Goal: Task Accomplishment & Management: Use online tool/utility

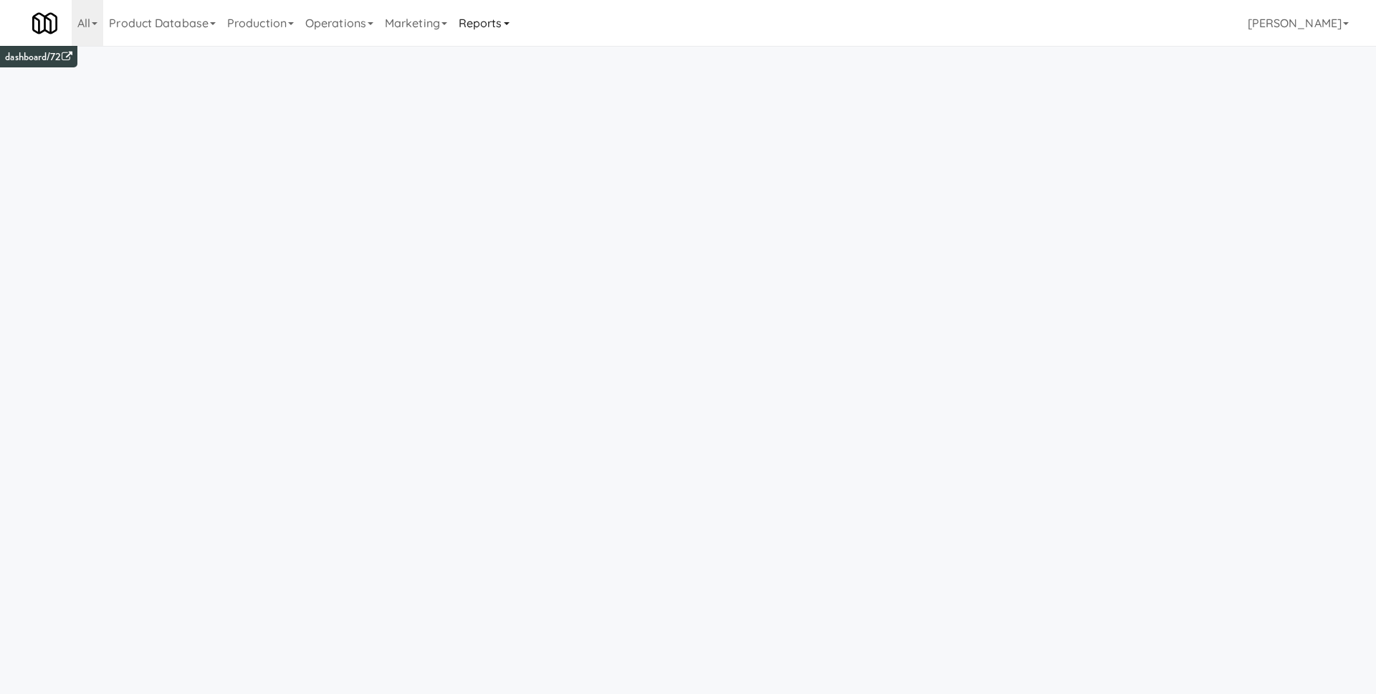
click at [485, 21] on link "Reports" at bounding box center [484, 23] width 62 height 46
click at [544, 115] on link "Payouts" at bounding box center [510, 113] width 115 height 26
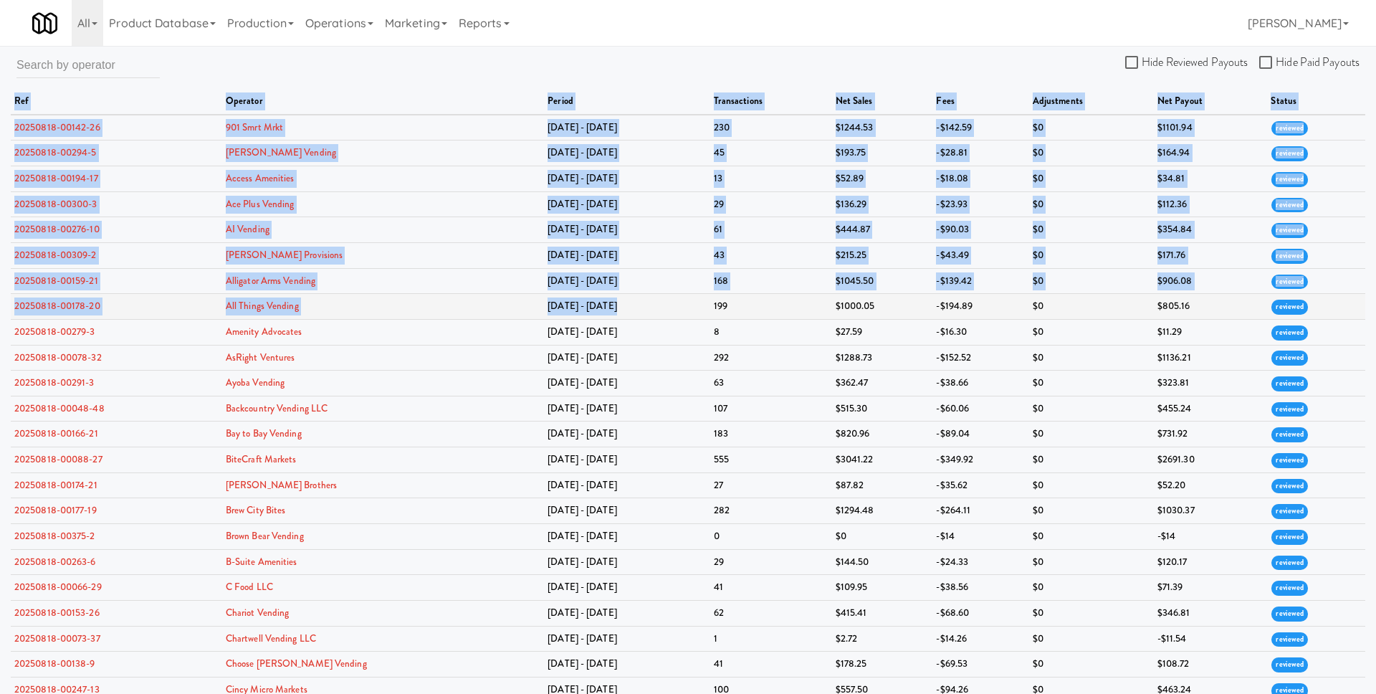
drag, startPoint x: 9, startPoint y: 128, endPoint x: 647, endPoint y: 301, distance: 661.7
click at [657, 310] on div "Hide Reviewed Payouts Hide Paid Payouts ref operator period transactions net sa…" at bounding box center [688, 594] width 1376 height 1085
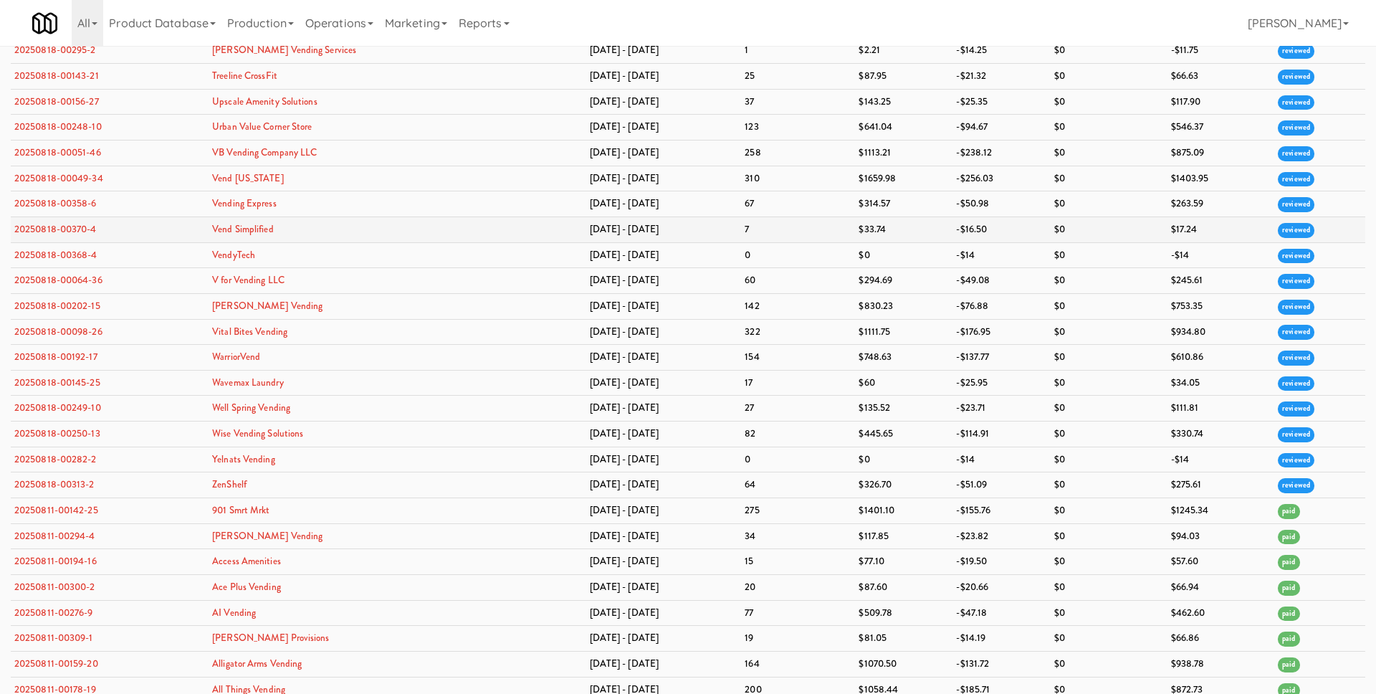
scroll to position [4247, 0]
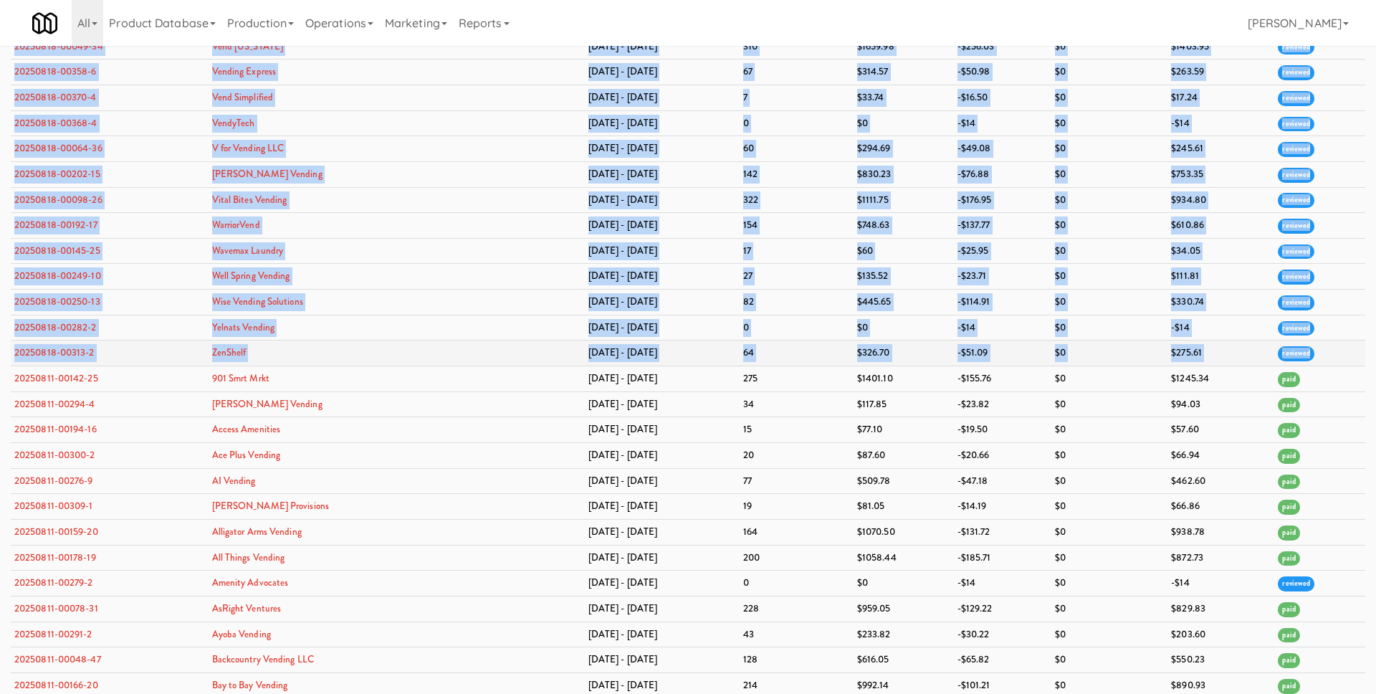
click at [1313, 352] on td "reviewed" at bounding box center [1320, 353] width 92 height 26
copy table "ref operator period transactions net sales fees adjustments net payout status 2…"
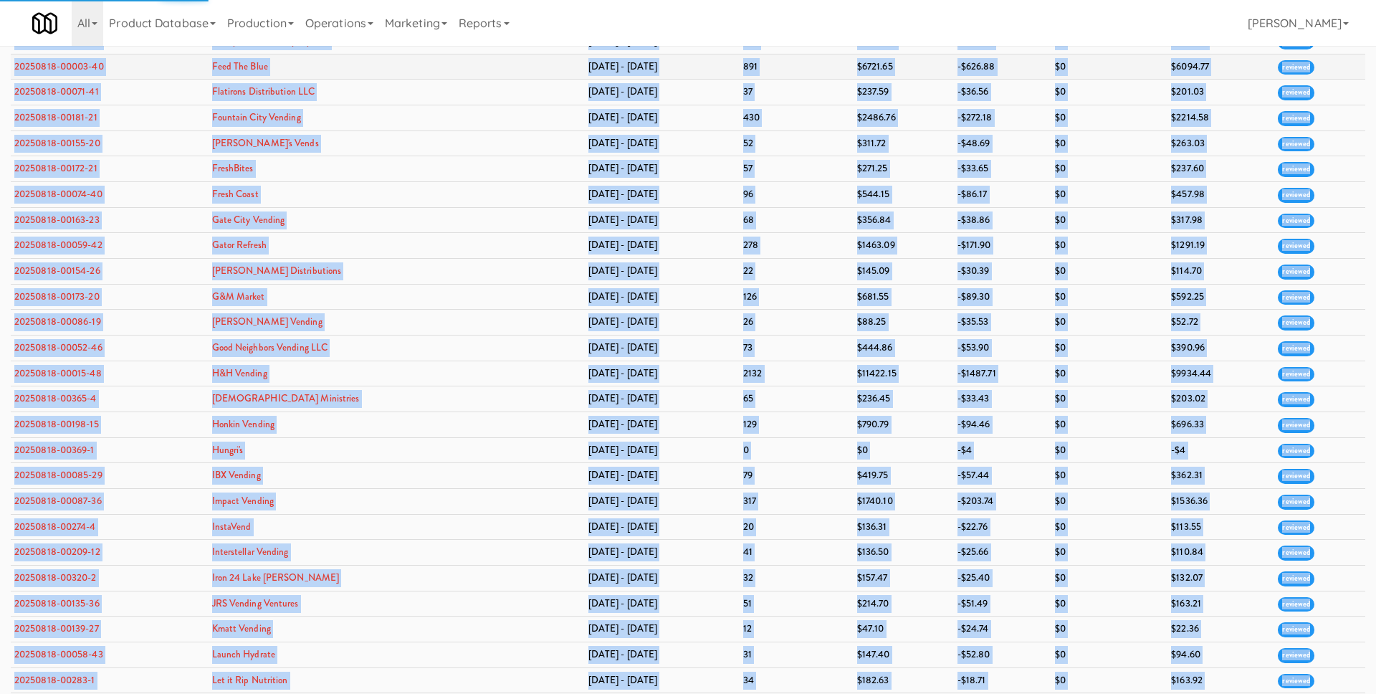
scroll to position [0, 0]
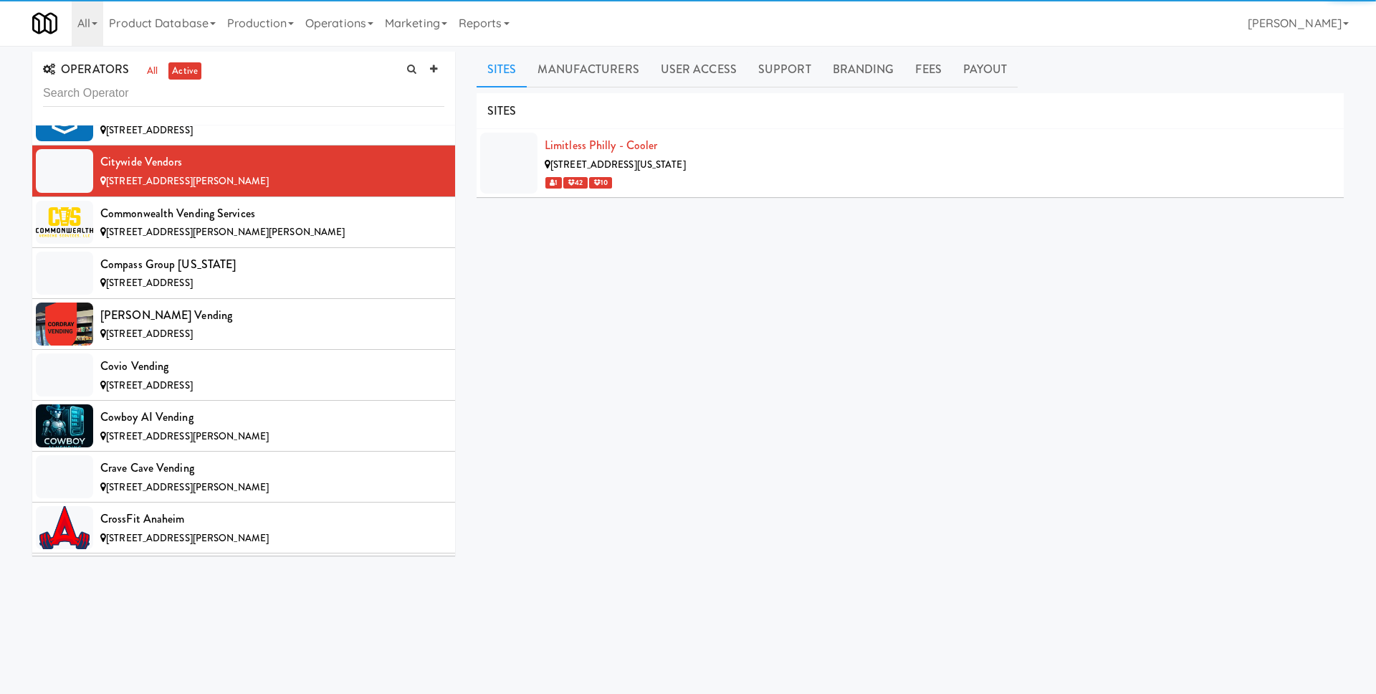
scroll to position [2238, 0]
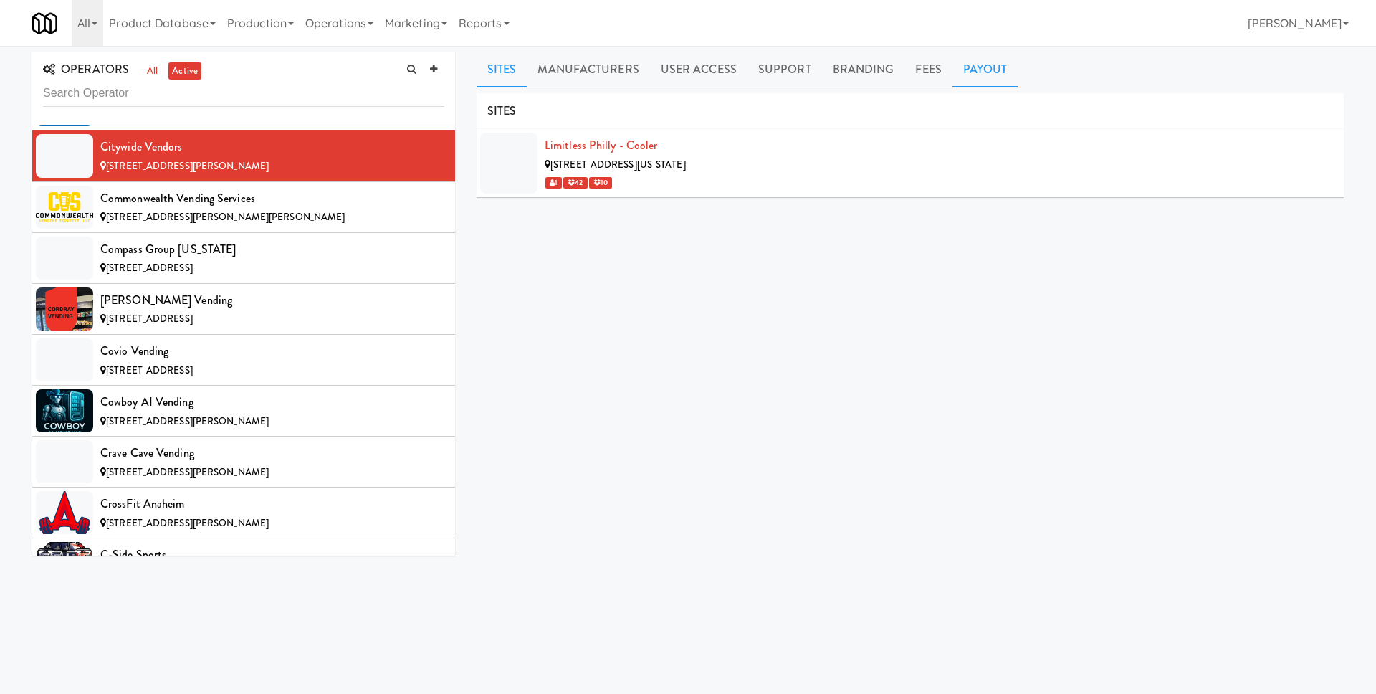
click at [970, 74] on link "Payout" at bounding box center [986, 70] width 66 height 36
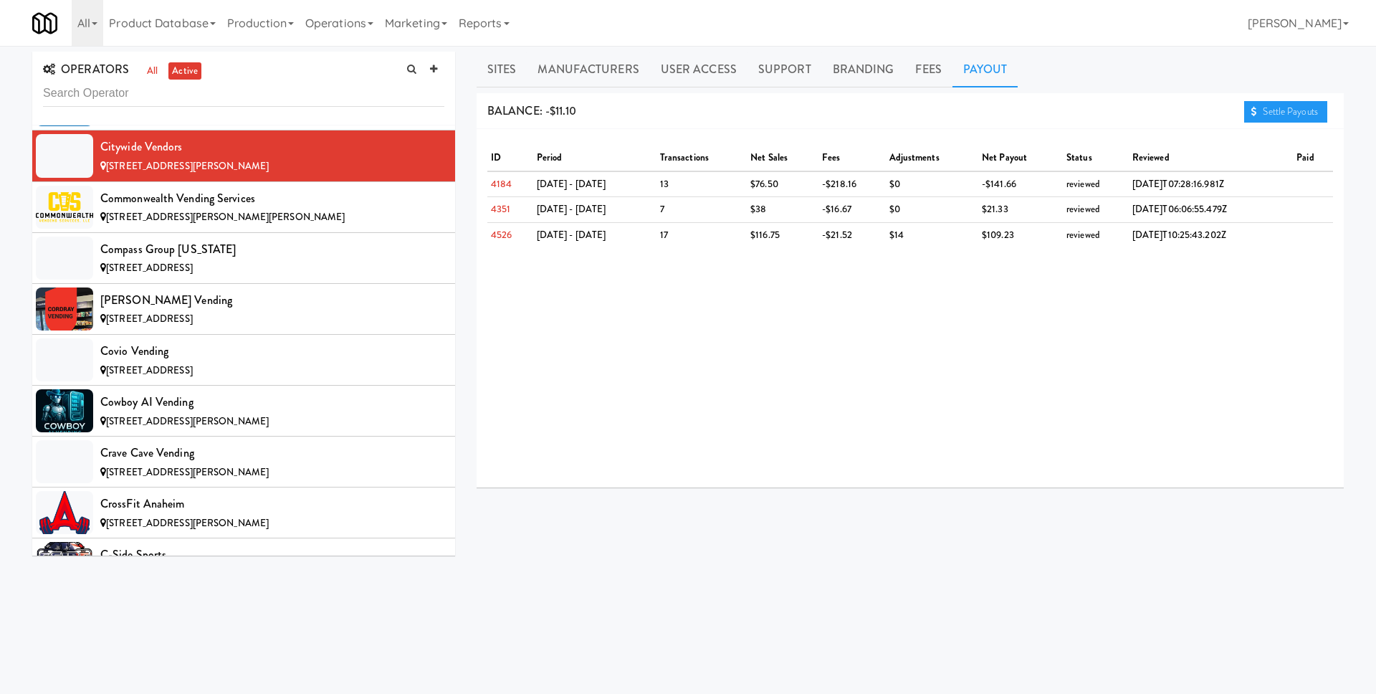
click at [1090, 117] on div "BALANCE: -$11.10 Settle Payouts" at bounding box center [910, 111] width 867 height 37
drag, startPoint x: 961, startPoint y: 237, endPoint x: 991, endPoint y: 237, distance: 30.8
click at [991, 237] on td "$109.23" at bounding box center [1020, 234] width 85 height 25
click at [997, 272] on div "ID period transactions net sales fees adjustments net payout status reviewed pa…" at bounding box center [910, 308] width 867 height 358
click at [819, 235] on td "-$21.52" at bounding box center [852, 234] width 67 height 25
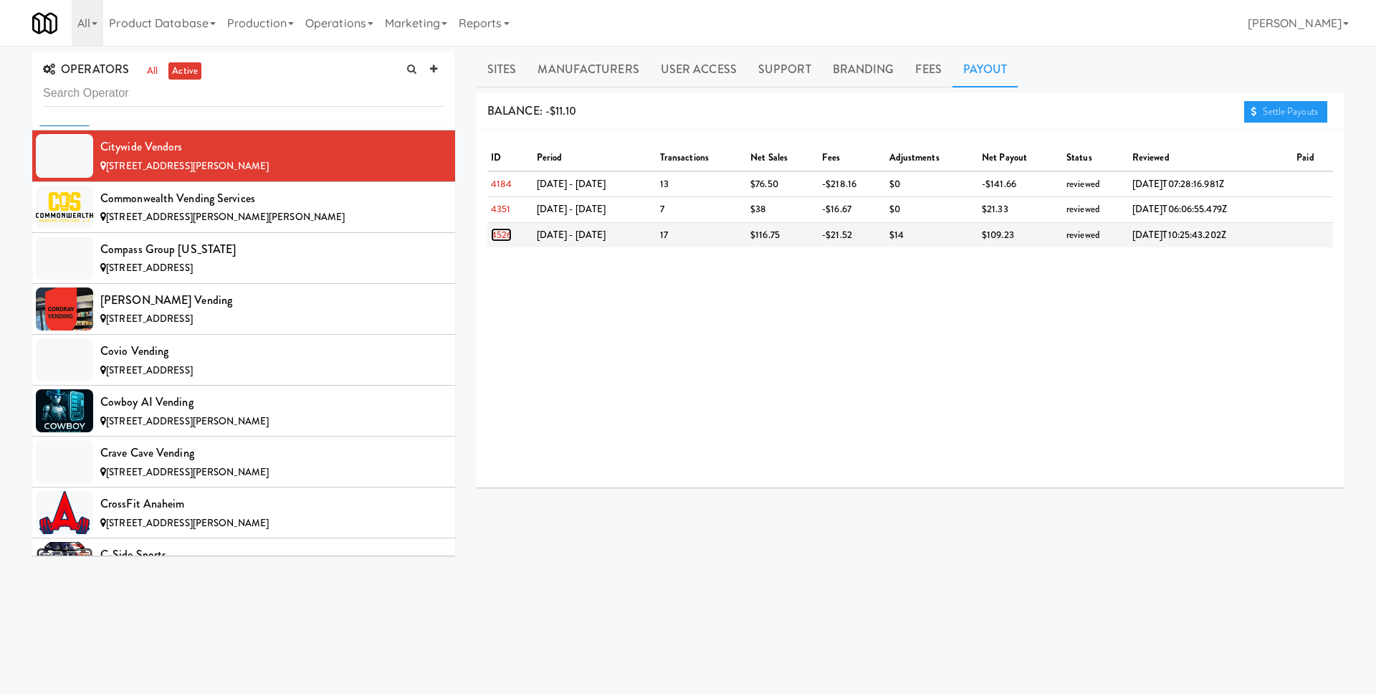
click at [506, 236] on link "4526" at bounding box center [501, 235] width 21 height 14
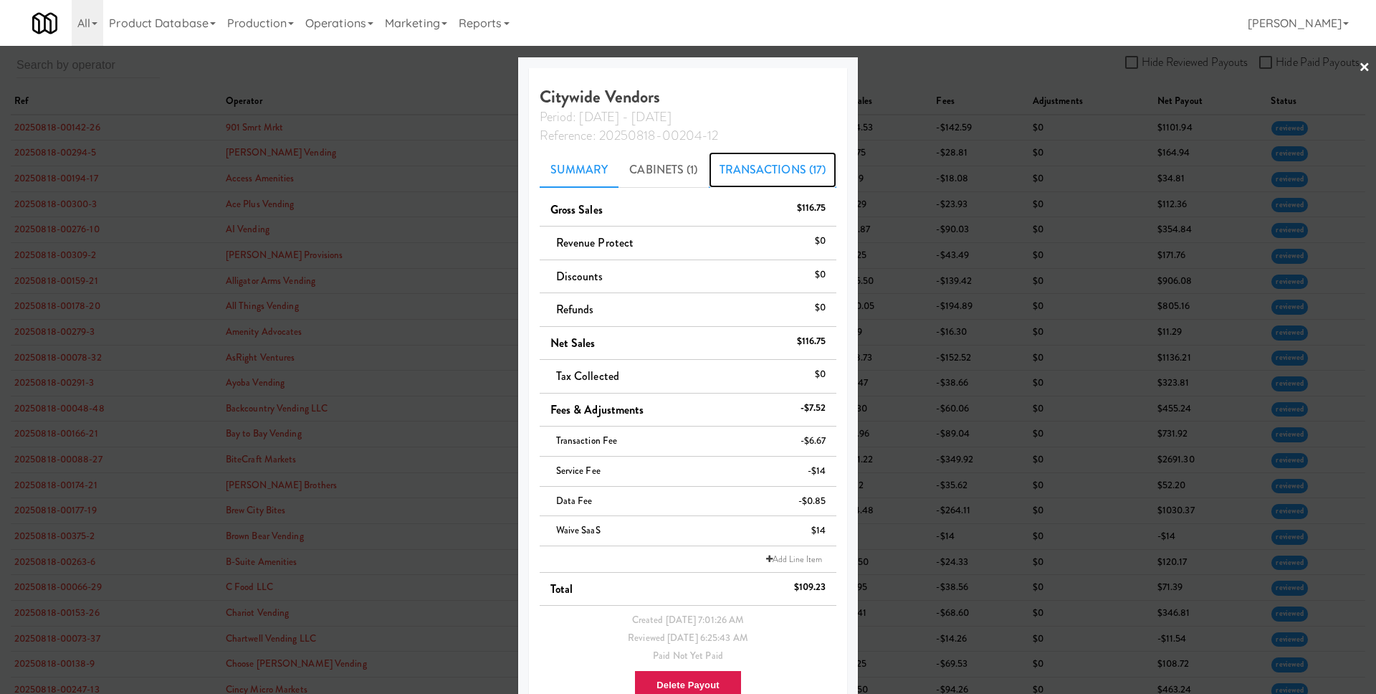
click at [752, 169] on link "Transactions (17)" at bounding box center [773, 170] width 128 height 36
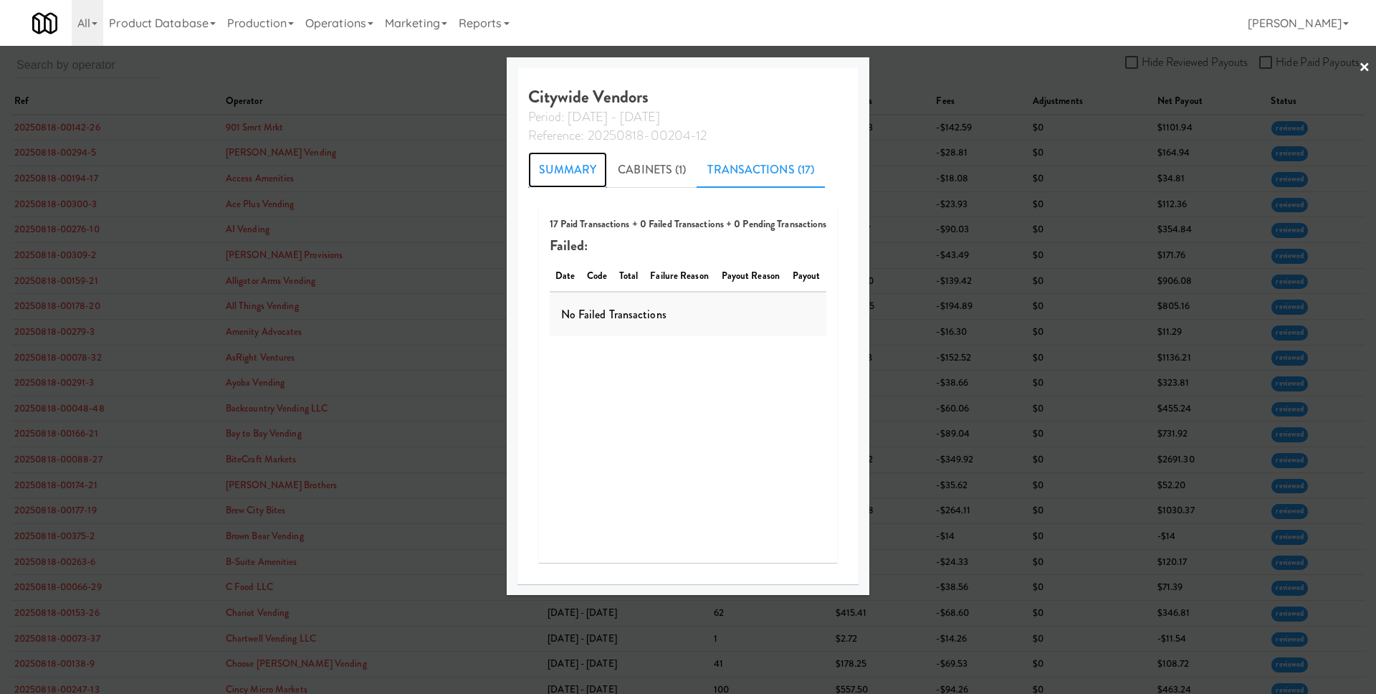
click at [558, 168] on link "Summary" at bounding box center [568, 170] width 80 height 36
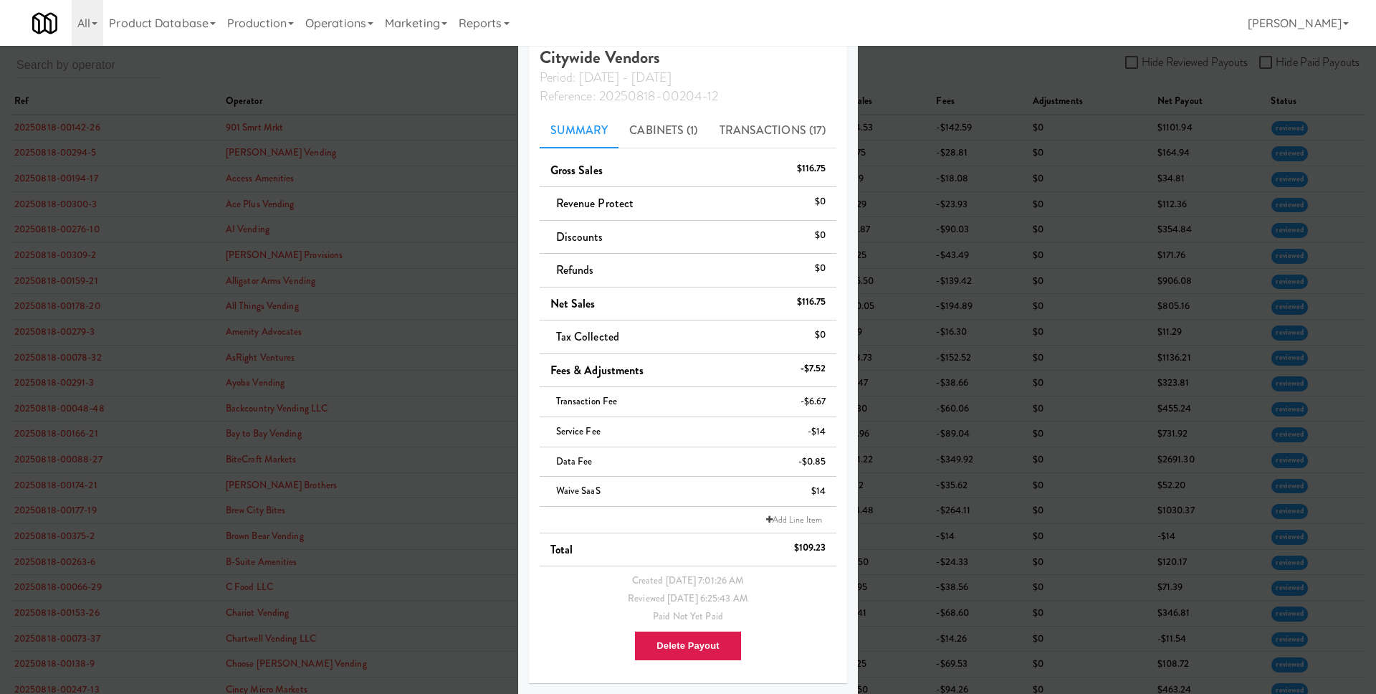
click at [1062, 310] on div at bounding box center [688, 347] width 1376 height 694
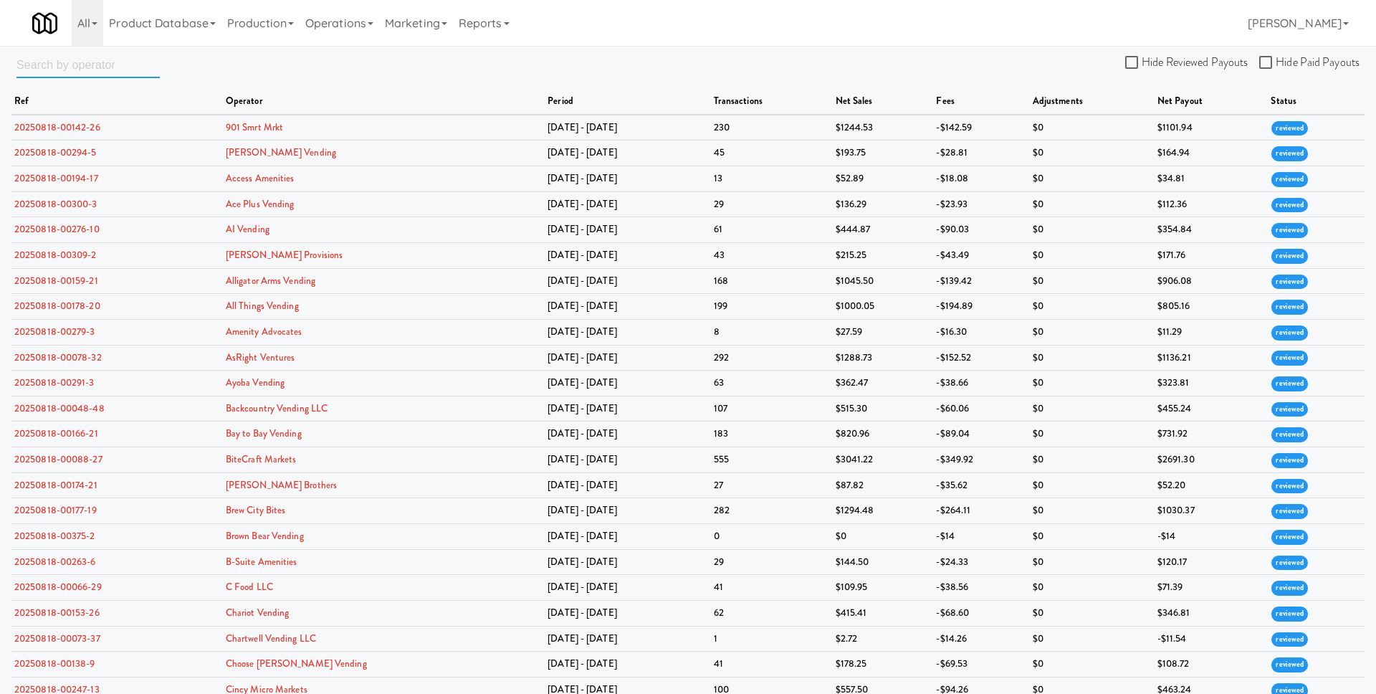
click at [103, 63] on input "text" at bounding box center [87, 65] width 143 height 27
paste input "lucky vending"
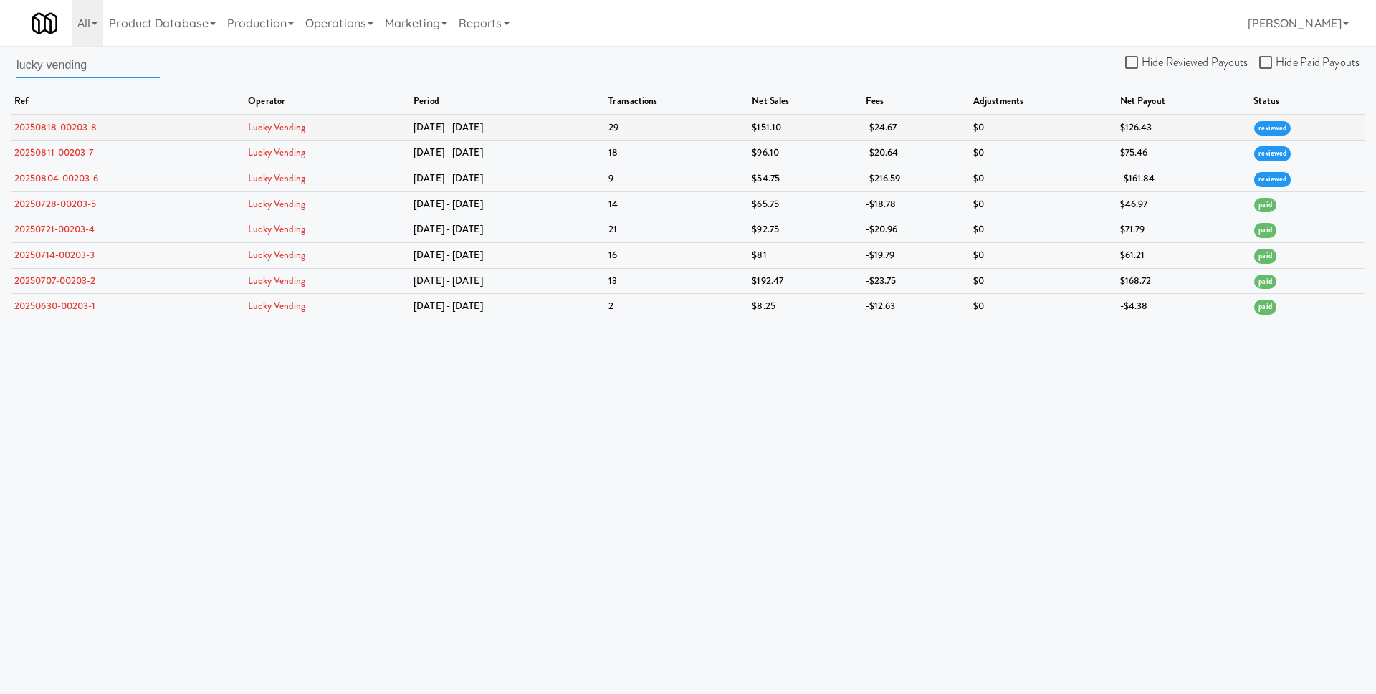
type input "lucky vending"
click at [277, 128] on link "Lucky Vending" at bounding box center [276, 127] width 57 height 14
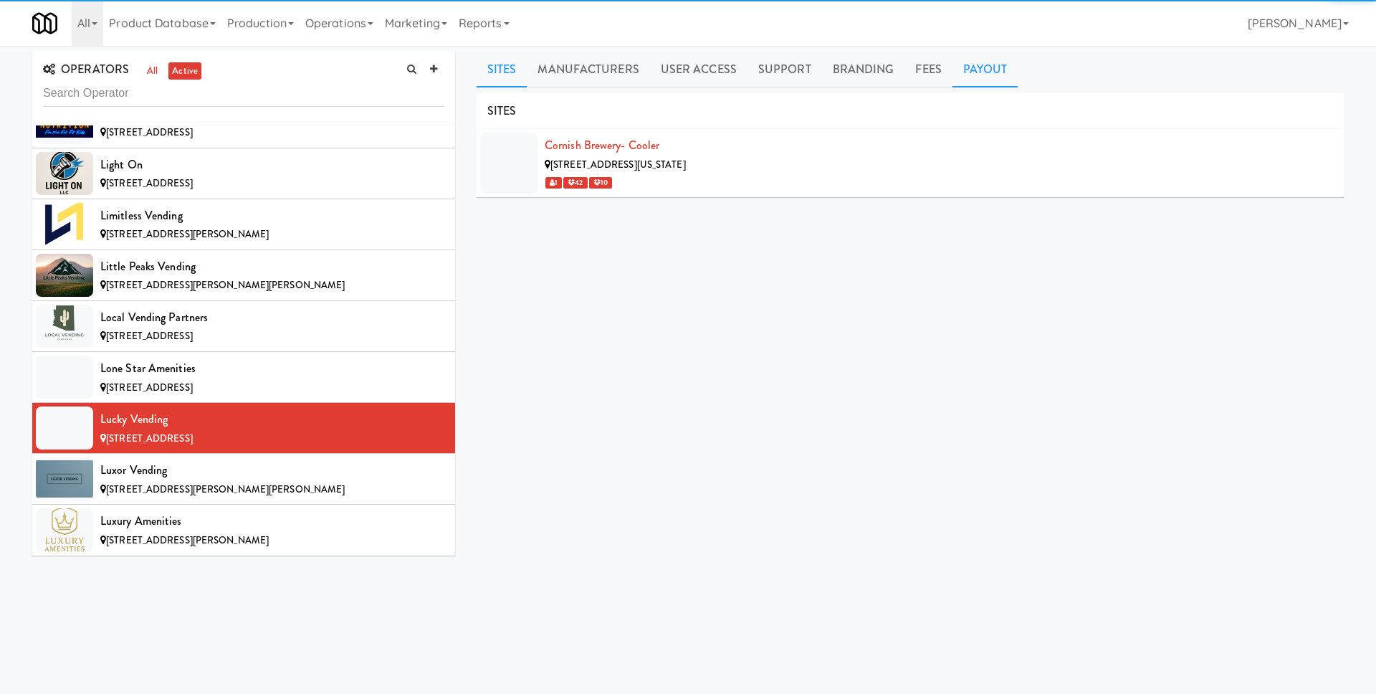
scroll to position [6148, 0]
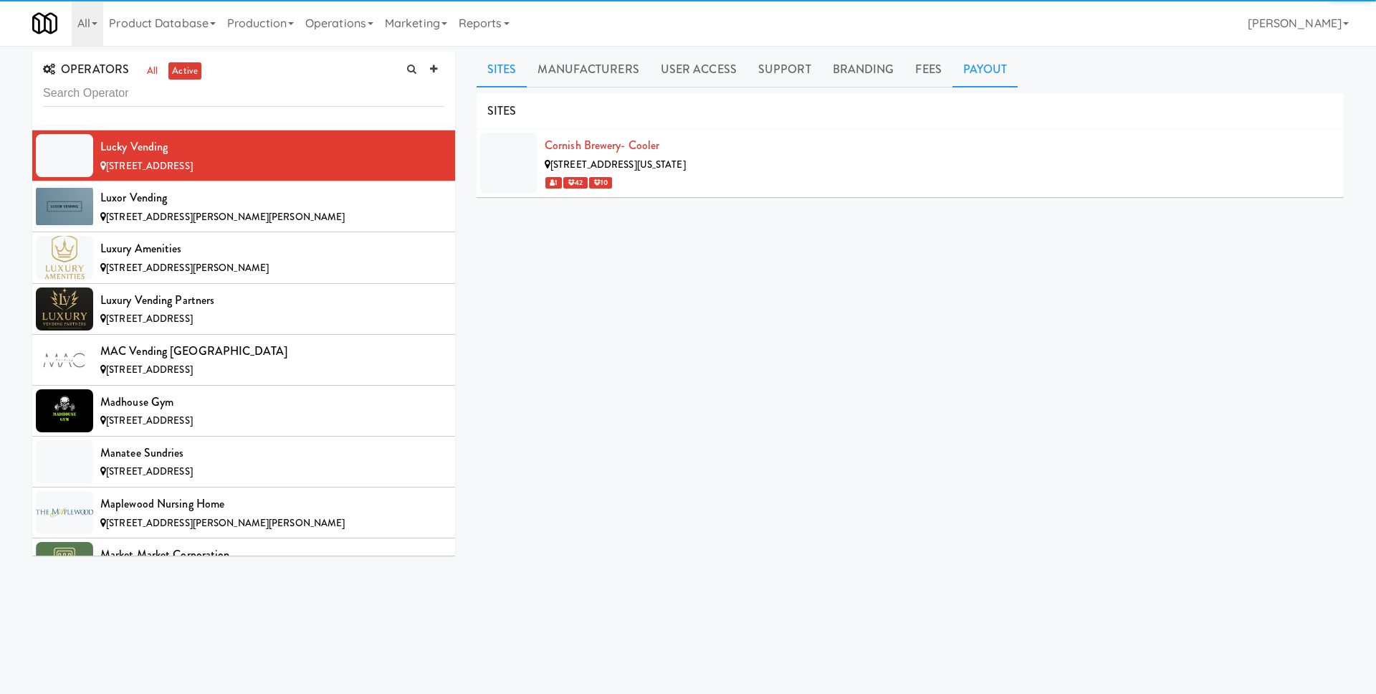
click at [1001, 78] on link "Payout" at bounding box center [986, 70] width 66 height 36
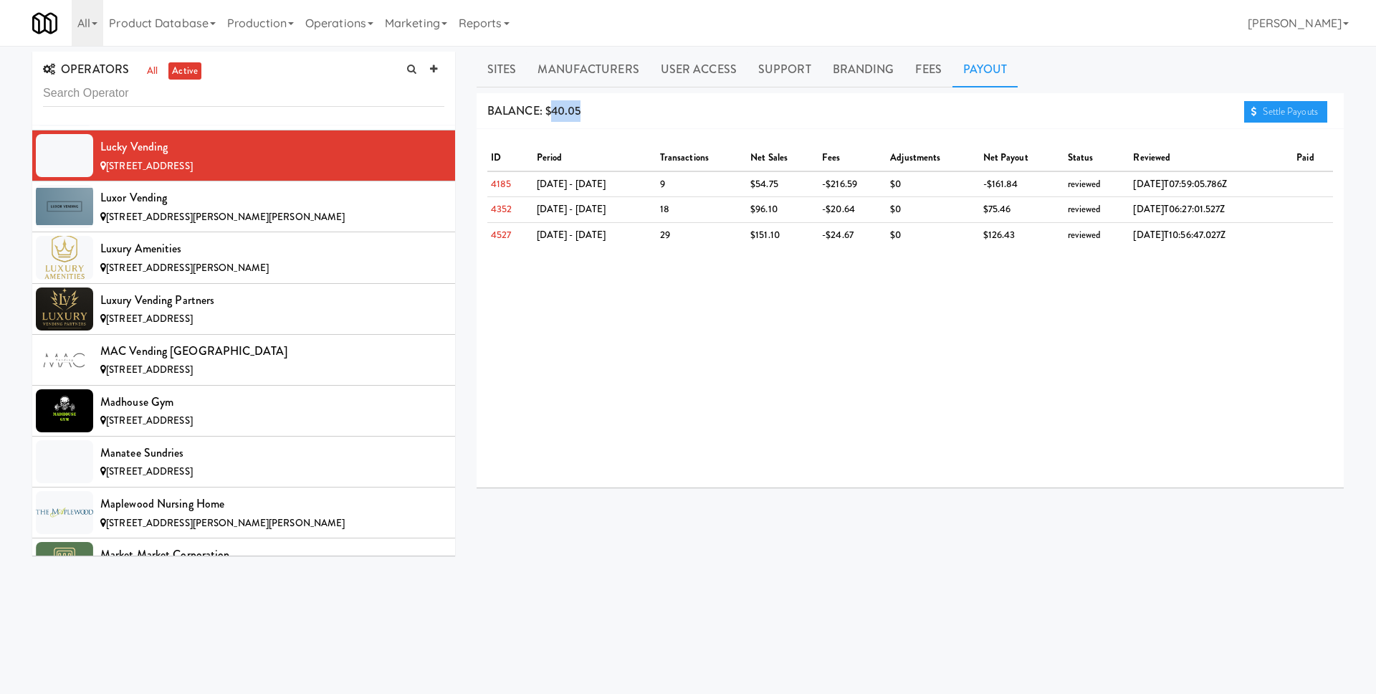
drag, startPoint x: 581, startPoint y: 113, endPoint x: 551, endPoint y: 113, distance: 30.1
click at [551, 113] on div "BALANCE: $40.05 Settle Payouts" at bounding box center [910, 111] width 867 height 37
copy span "40.05"
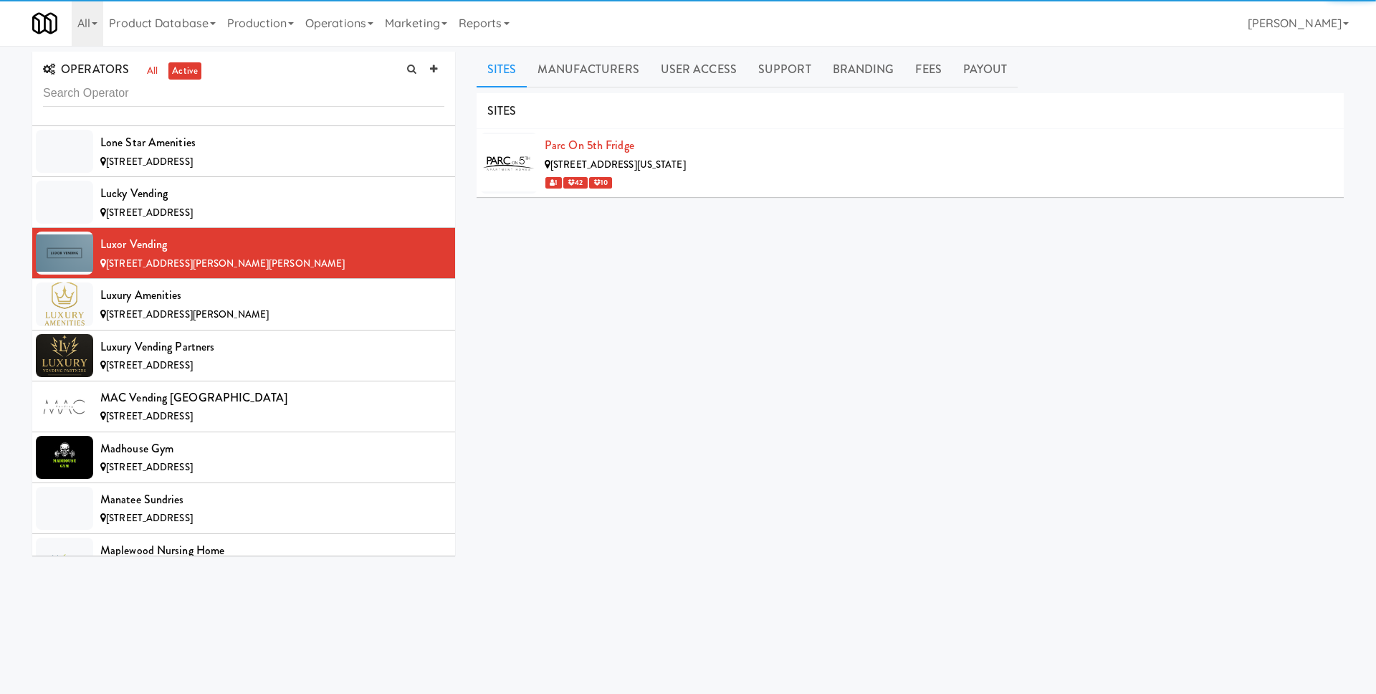
scroll to position [6199, 0]
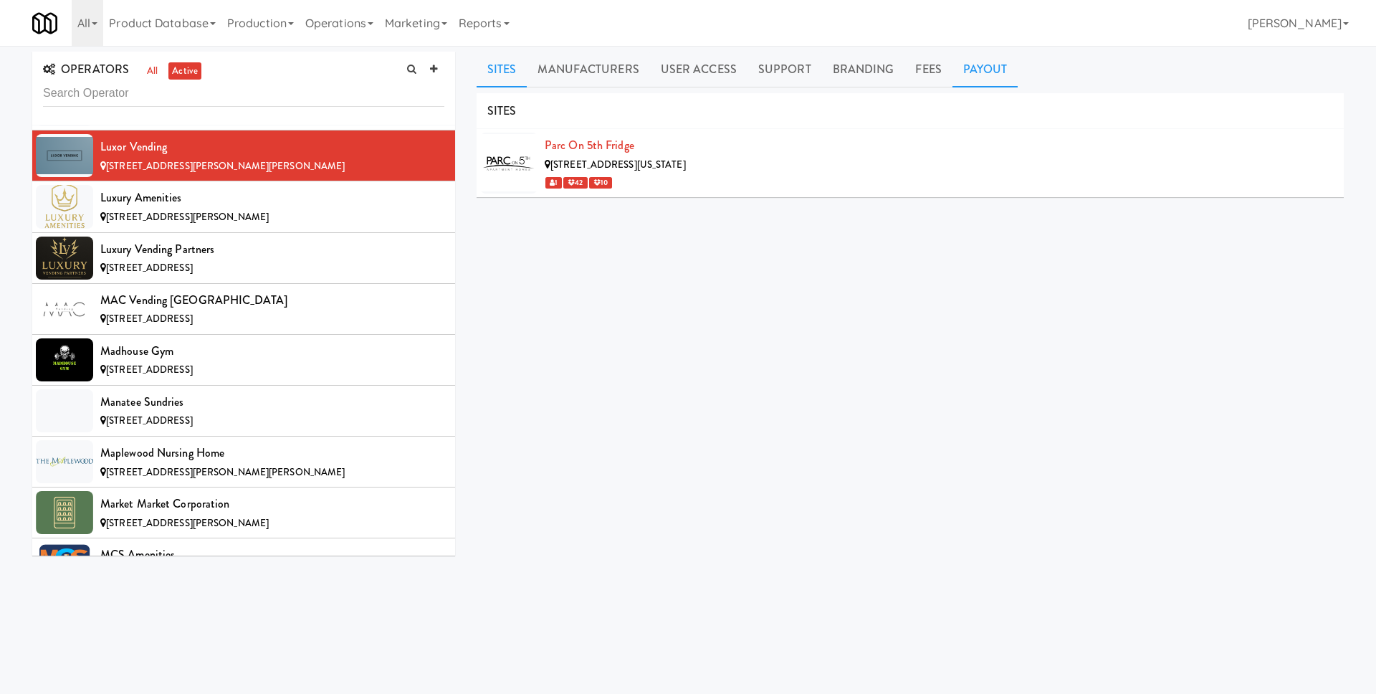
click at [959, 72] on link "Payout" at bounding box center [986, 70] width 66 height 36
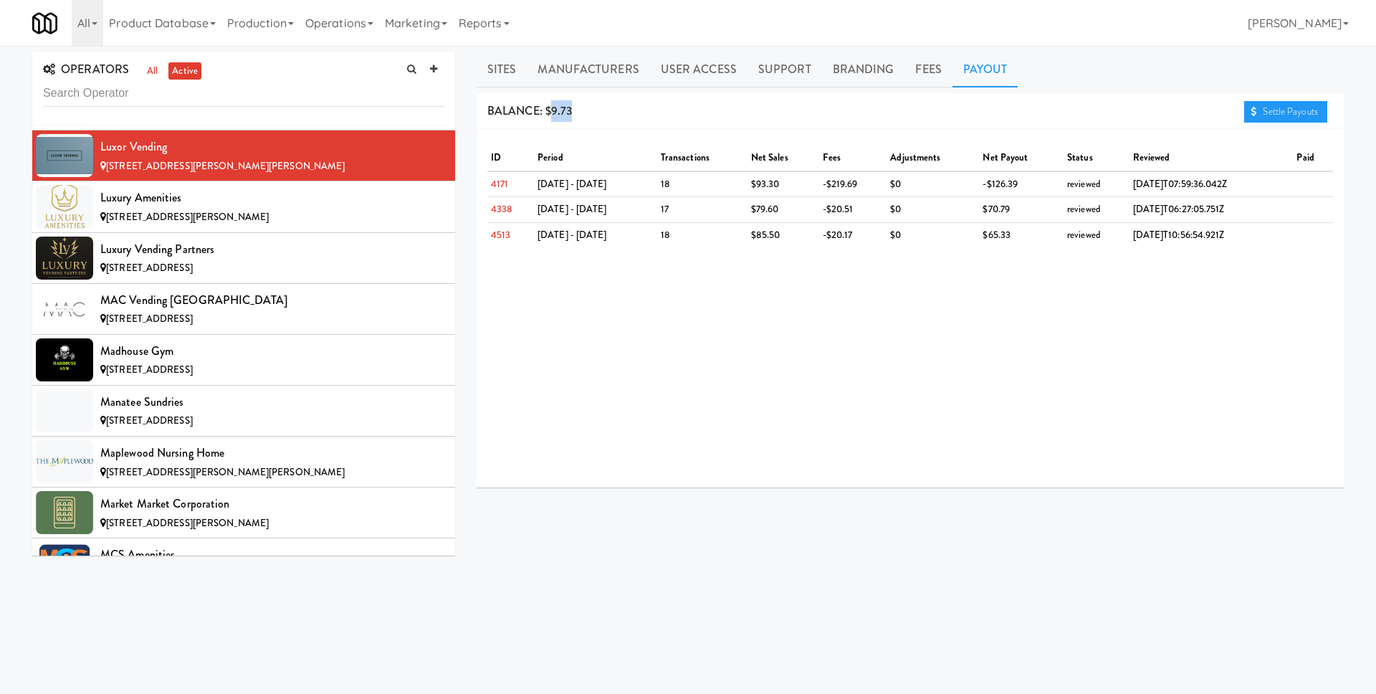
drag, startPoint x: 582, startPoint y: 108, endPoint x: 553, endPoint y: 110, distance: 28.8
click at [553, 110] on div "BALANCE: $9.73 Settle Payouts" at bounding box center [910, 111] width 867 height 37
copy span "9.73"
click at [567, 119] on div "BALANCE: $9.73 Settle Payouts" at bounding box center [910, 111] width 867 height 37
drag, startPoint x: 575, startPoint y: 113, endPoint x: 561, endPoint y: 111, distance: 14.4
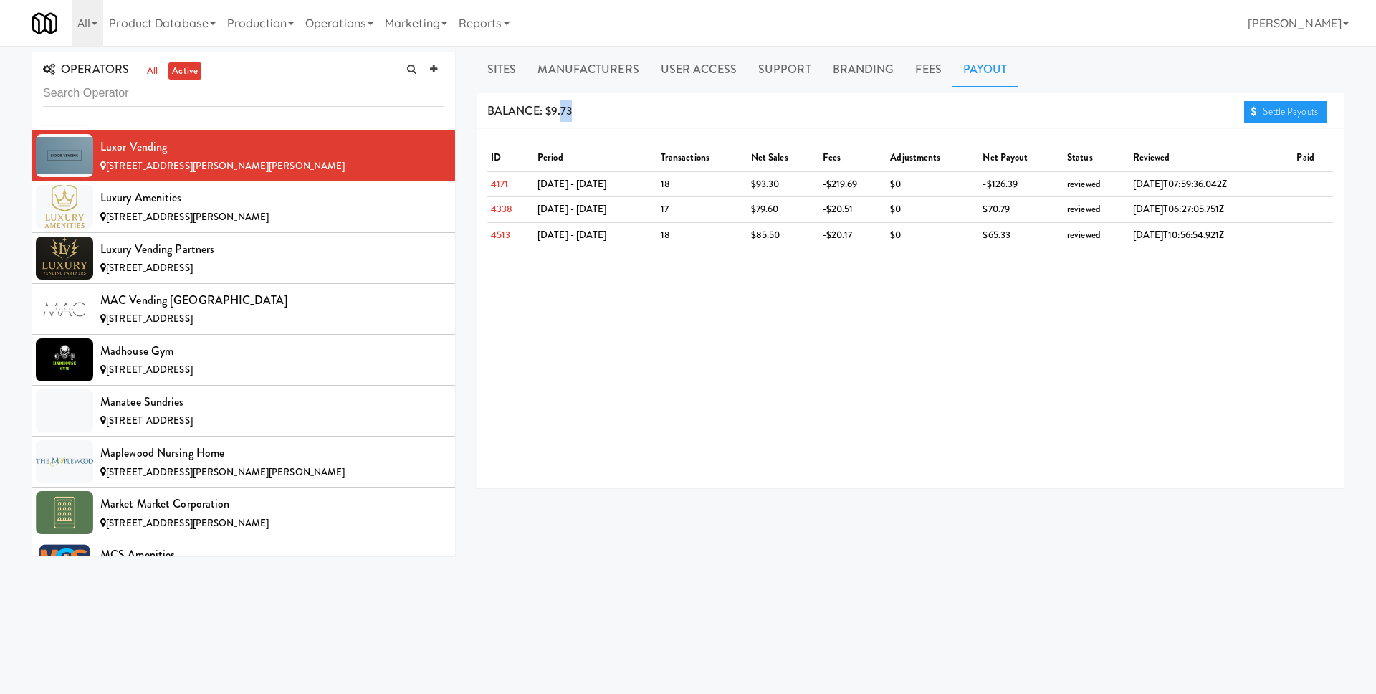
click at [561, 111] on div "BALANCE: $9.73 Settle Payouts" at bounding box center [910, 111] width 867 height 37
click at [260, 102] on input "text" at bounding box center [243, 93] width 401 height 27
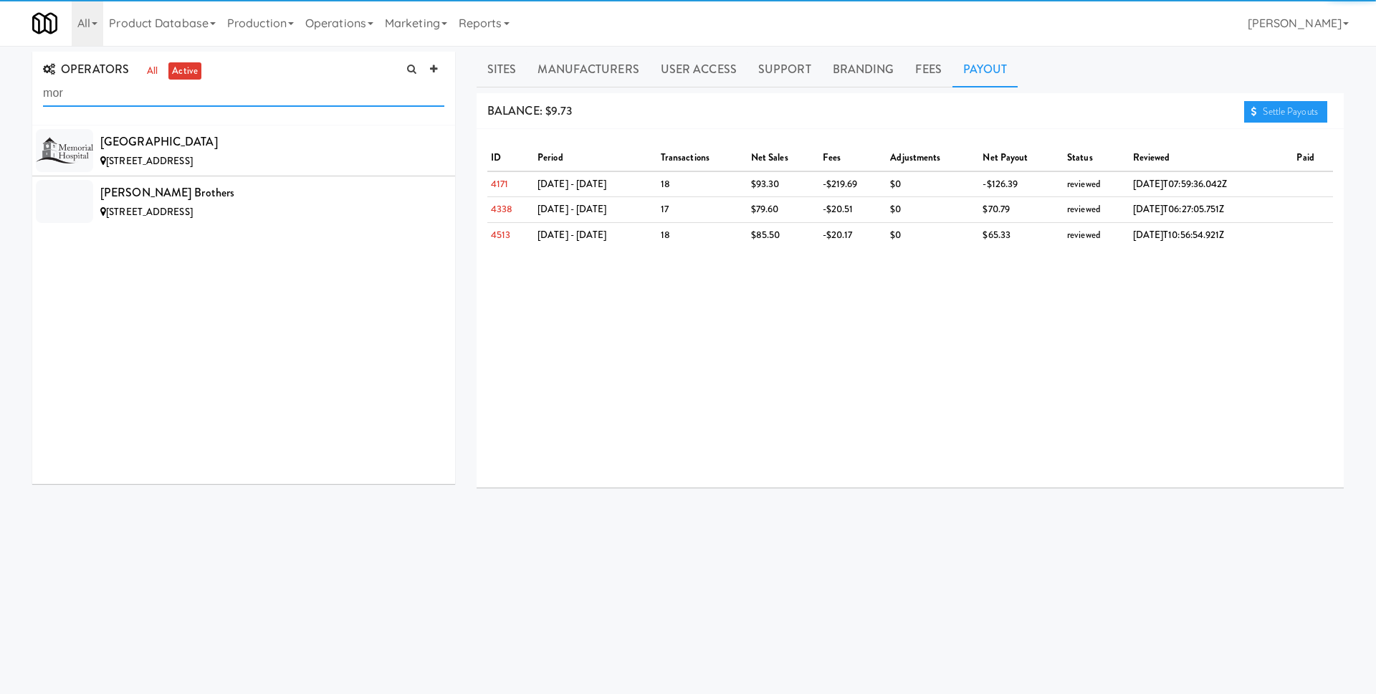
scroll to position [0, 0]
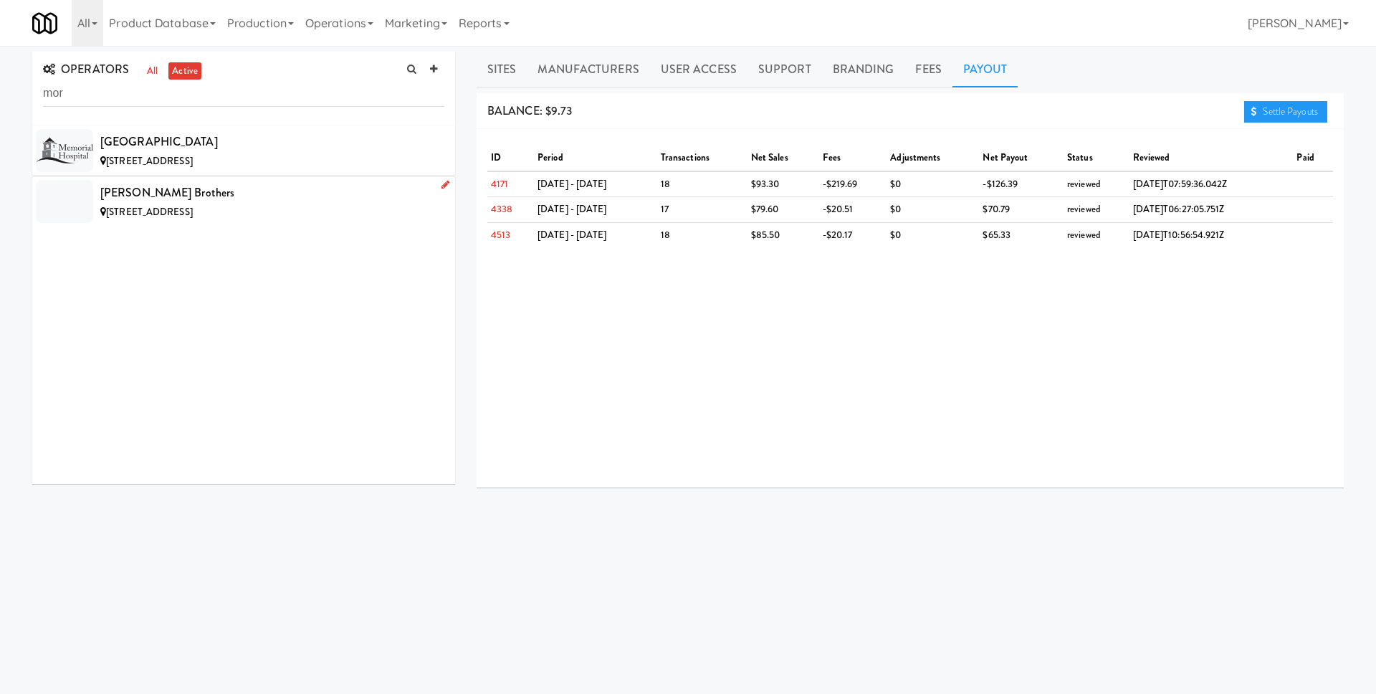
click at [287, 194] on div "[PERSON_NAME] Brothers" at bounding box center [272, 193] width 344 height 22
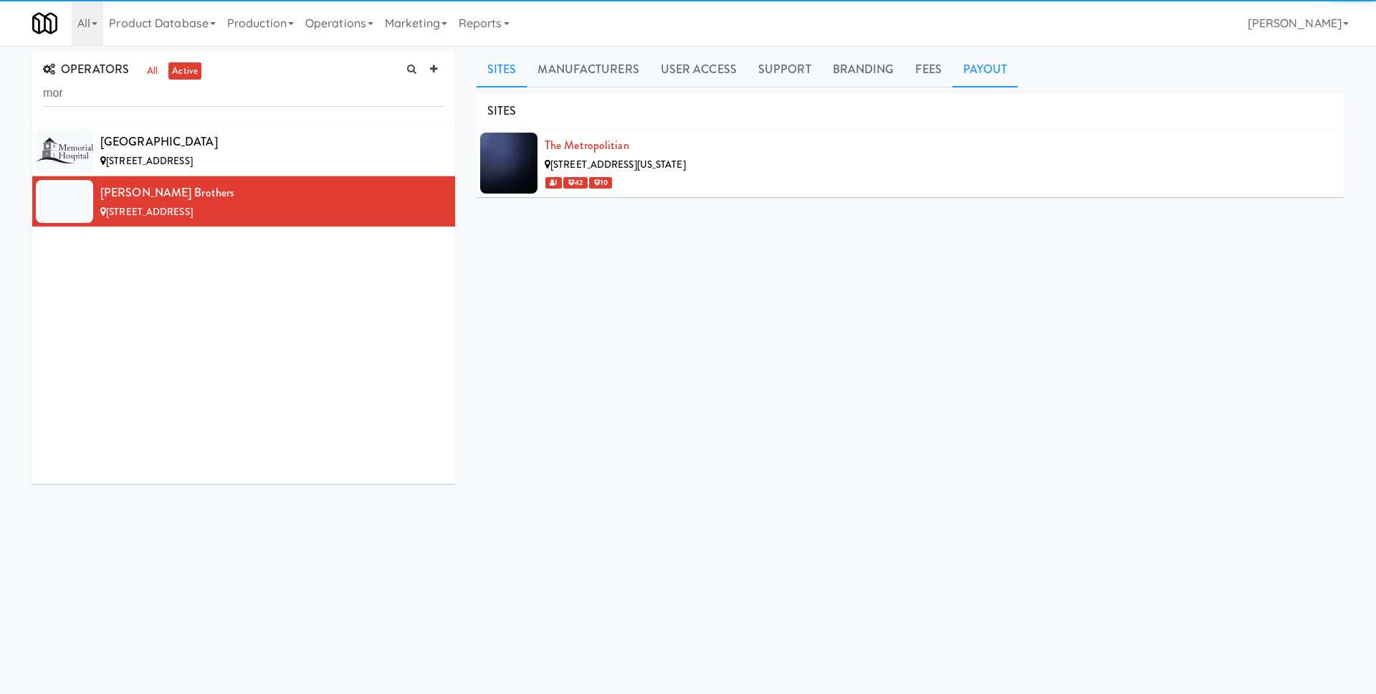
click at [992, 84] on link "Payout" at bounding box center [986, 70] width 66 height 36
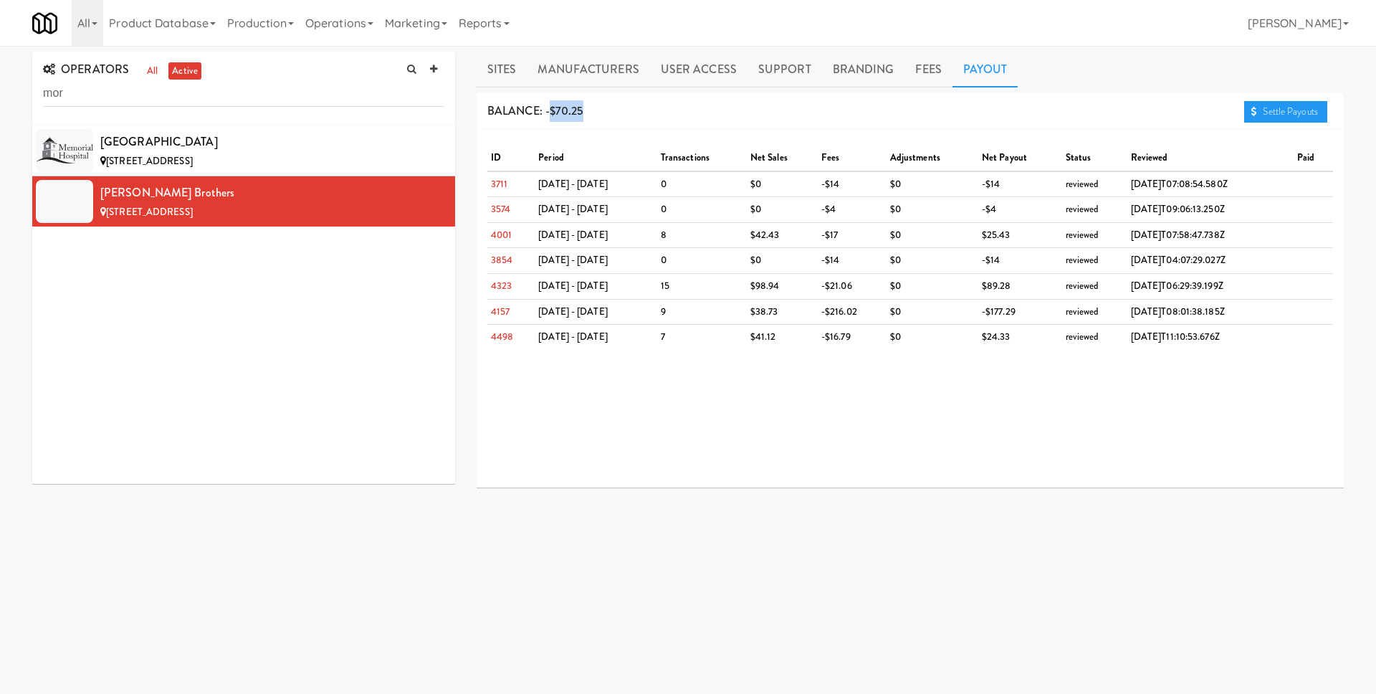
drag, startPoint x: 623, startPoint y: 116, endPoint x: 552, endPoint y: 117, distance: 71.0
click at [552, 117] on div "BALANCE: -$70.25 Settle Payouts" at bounding box center [910, 111] width 867 height 37
copy span "$70.25"
click at [239, 99] on input "mor" at bounding box center [243, 93] width 401 height 27
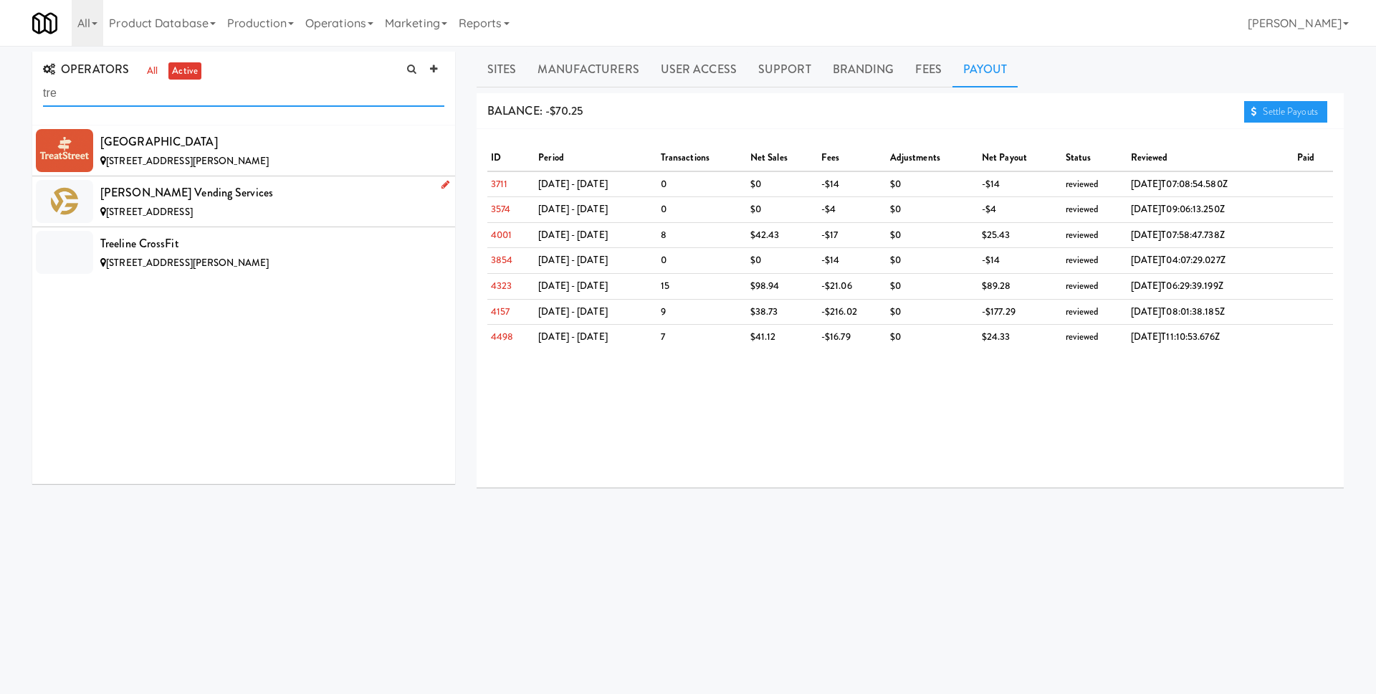
type input "tre"
click at [251, 206] on div "[STREET_ADDRESS]" at bounding box center [272, 213] width 344 height 18
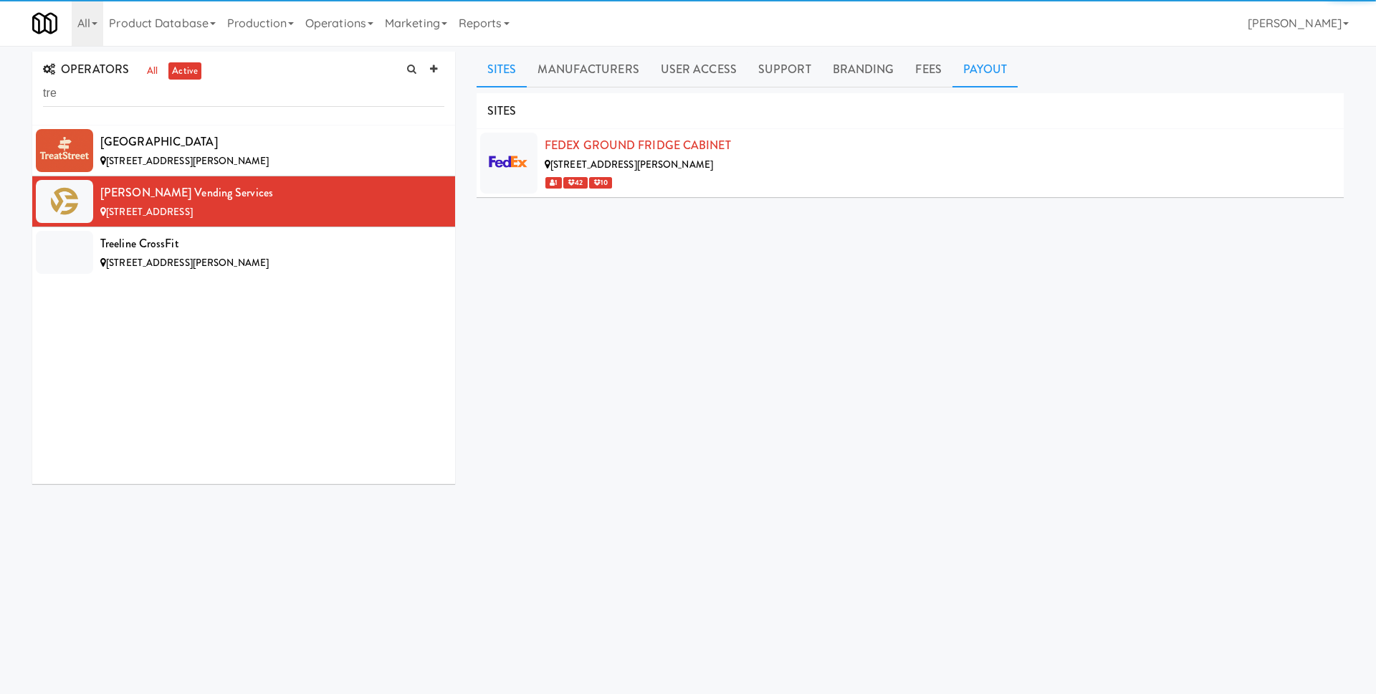
click at [999, 80] on link "Payout" at bounding box center [986, 70] width 66 height 36
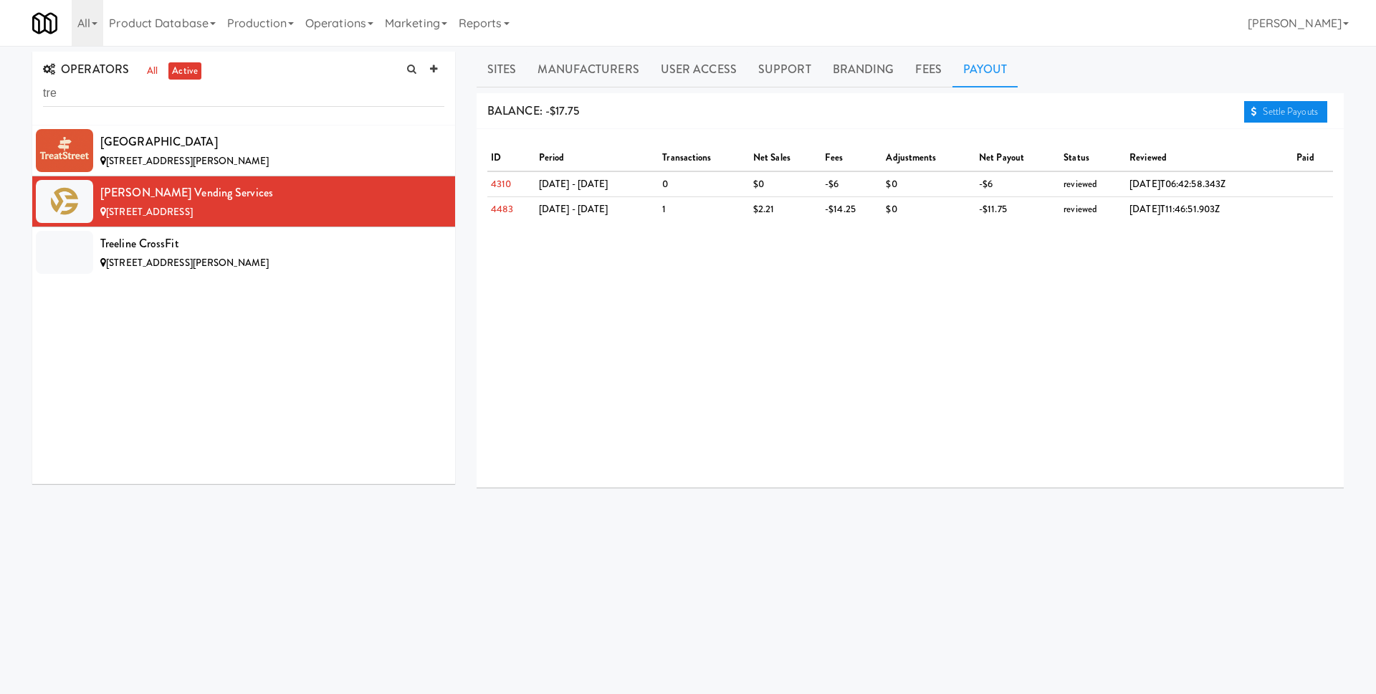
click at [1296, 115] on link "Settle Payouts" at bounding box center [1285, 112] width 83 height 22
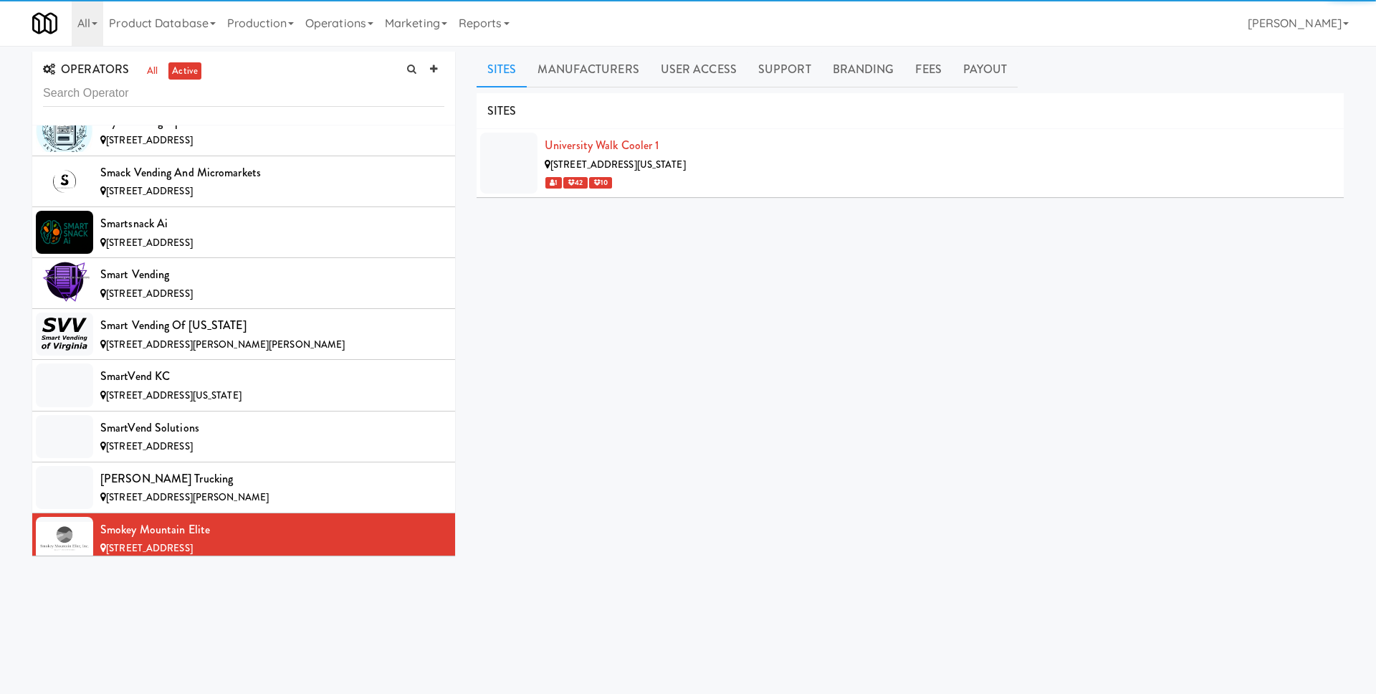
scroll to position [10890, 0]
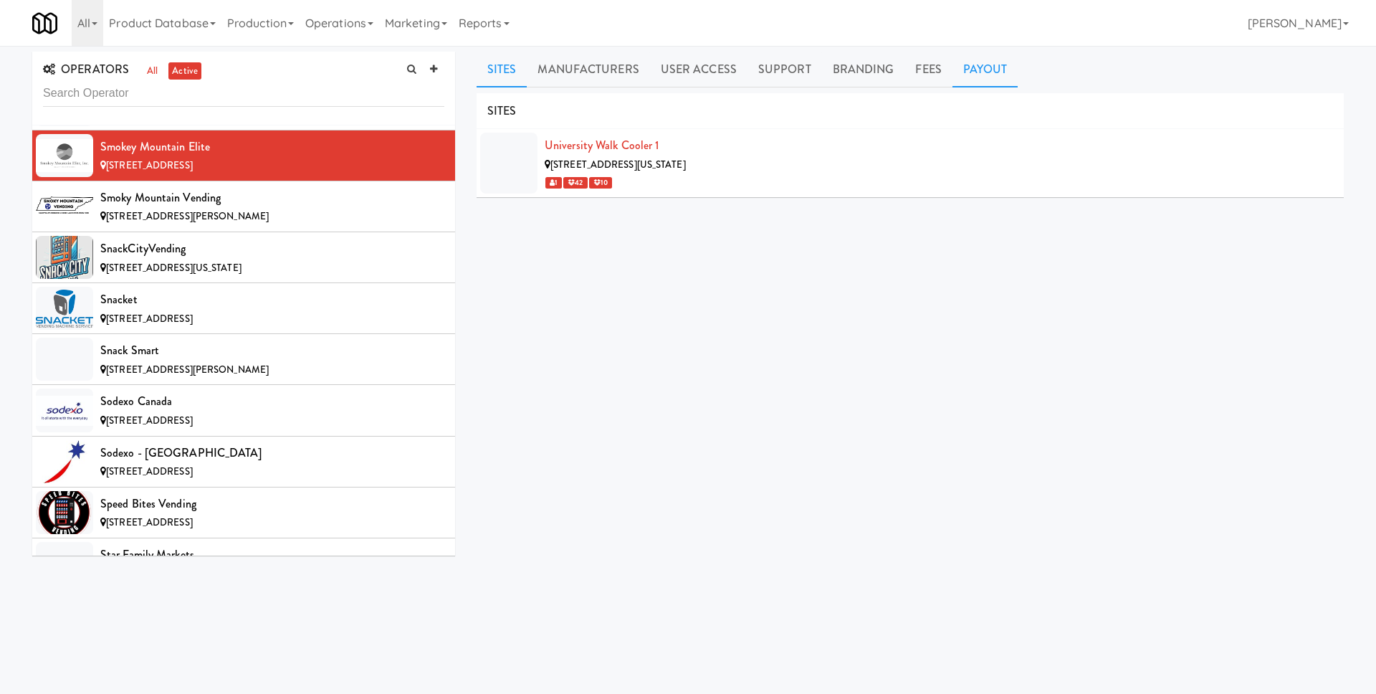
click at [982, 62] on link "Payout" at bounding box center [986, 70] width 66 height 36
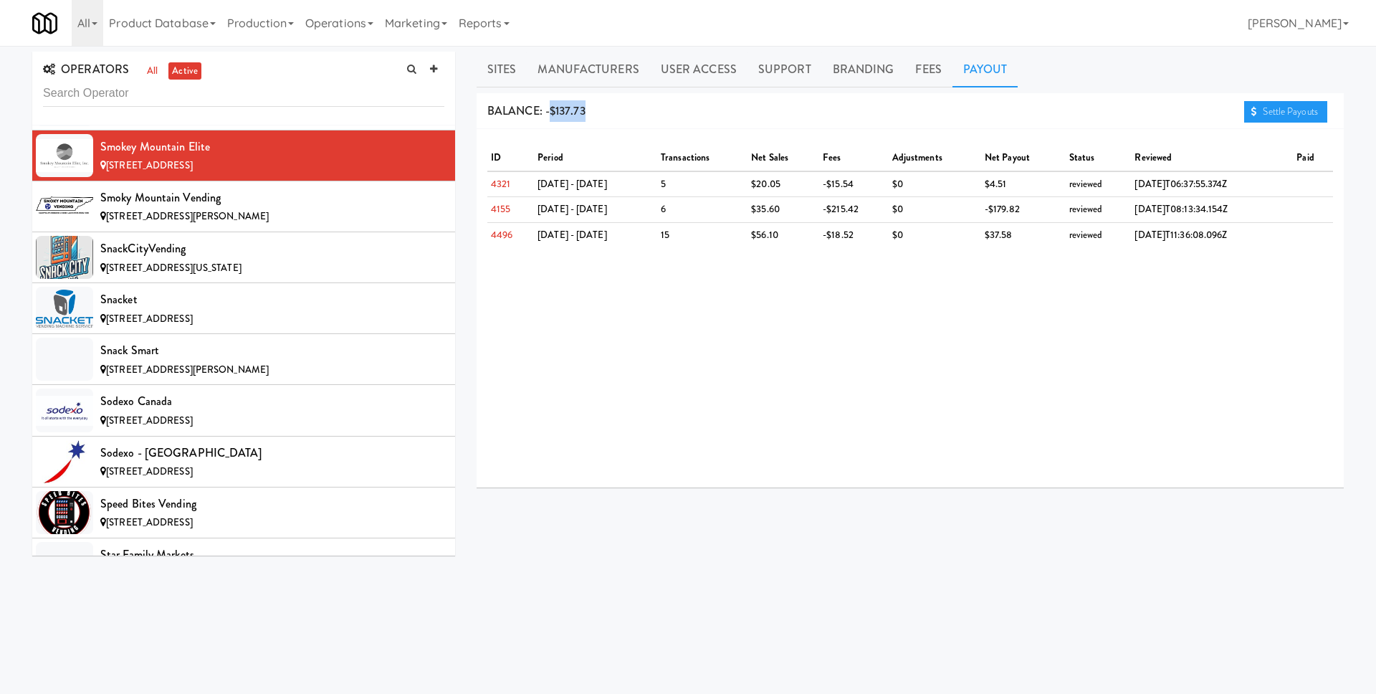
drag, startPoint x: 629, startPoint y: 112, endPoint x: 549, endPoint y: 108, distance: 79.7
click at [549, 108] on div "BALANCE: -$137.73 Settle Payouts" at bounding box center [910, 111] width 867 height 37
copy span "$137.73"
click at [233, 188] on div "Smoky Mountain Vending" at bounding box center [272, 198] width 344 height 22
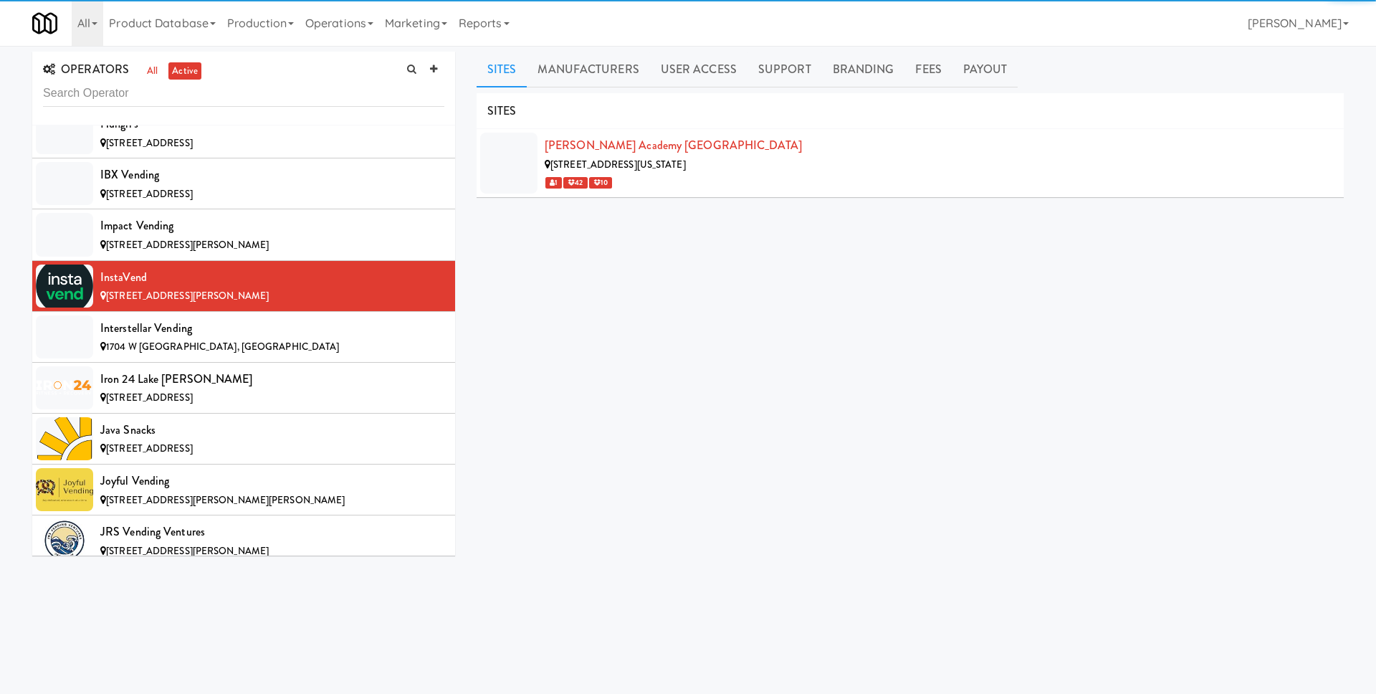
scroll to position [5315, 0]
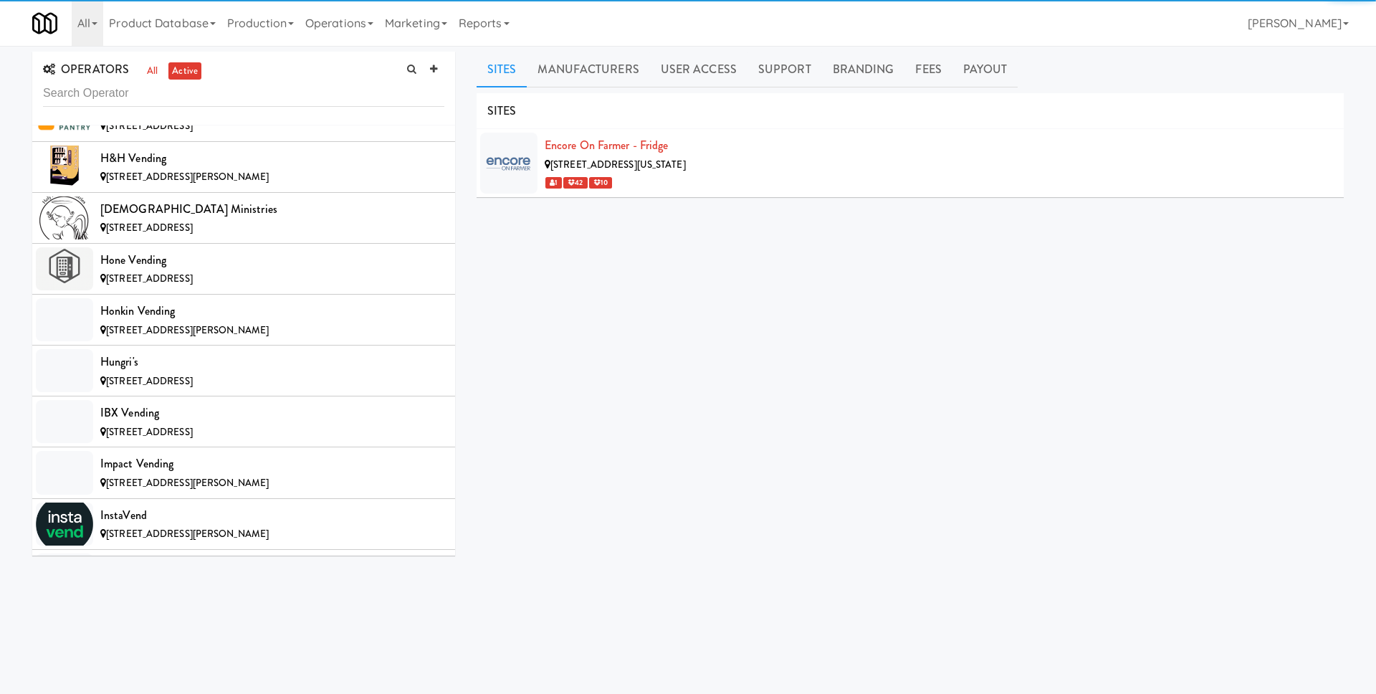
scroll to position [7270, 0]
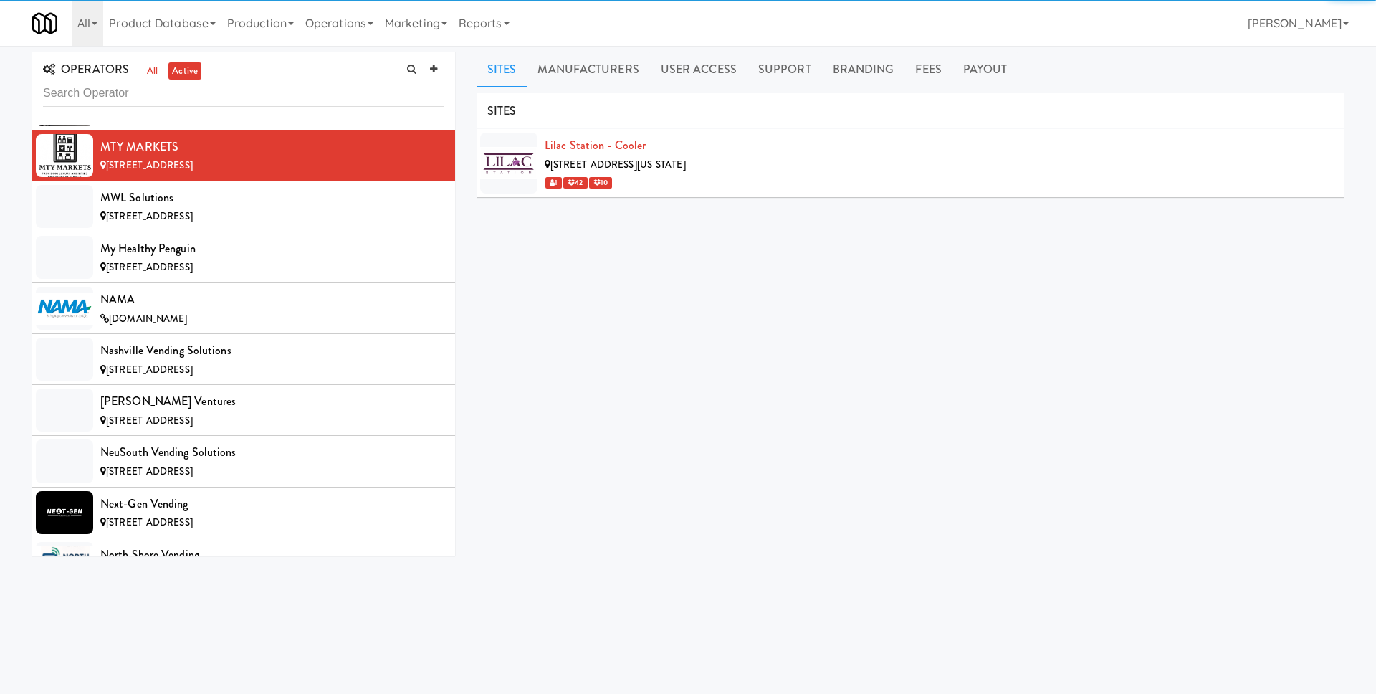
scroll to position [7984, 0]
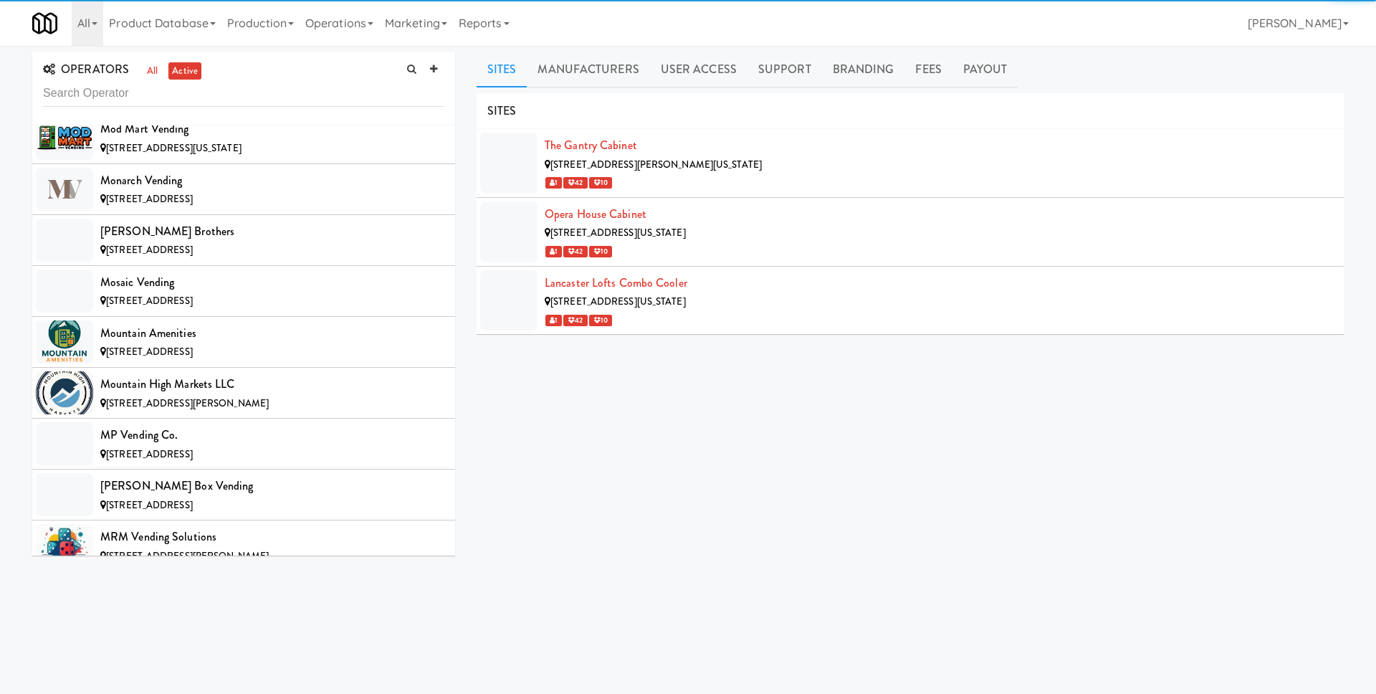
scroll to position [8035, 0]
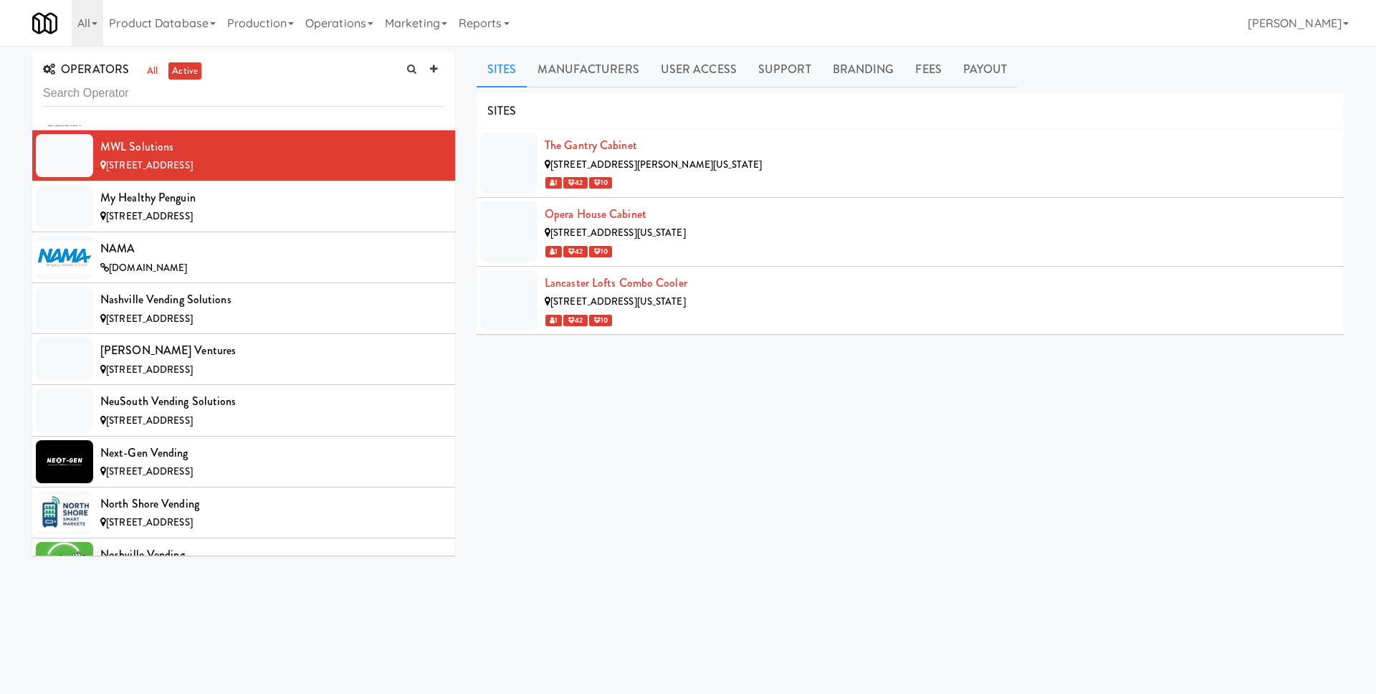
click at [892, 396] on div "SITES The Gantry Cabinet [STREET_ADDRESS][PERSON_NAME][US_STATE] 1 42 10 Opera …" at bounding box center [910, 362] width 867 height 538
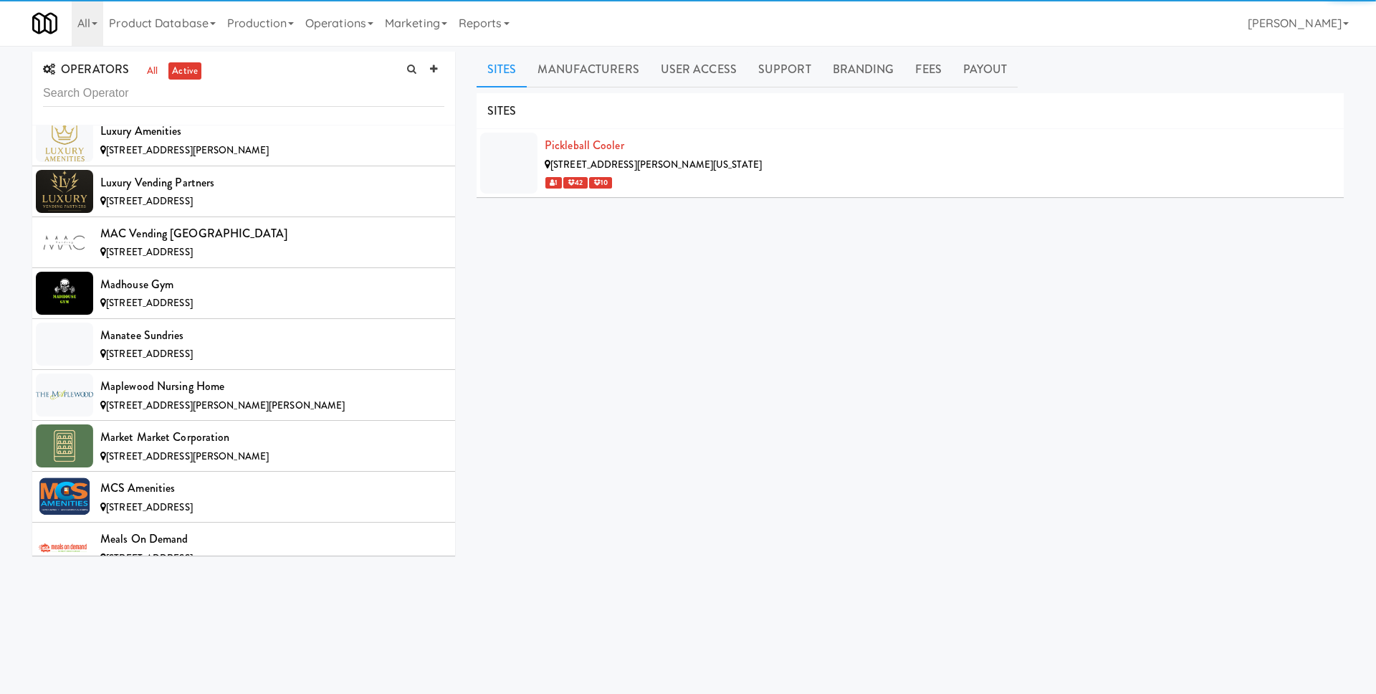
scroll to position [9360, 0]
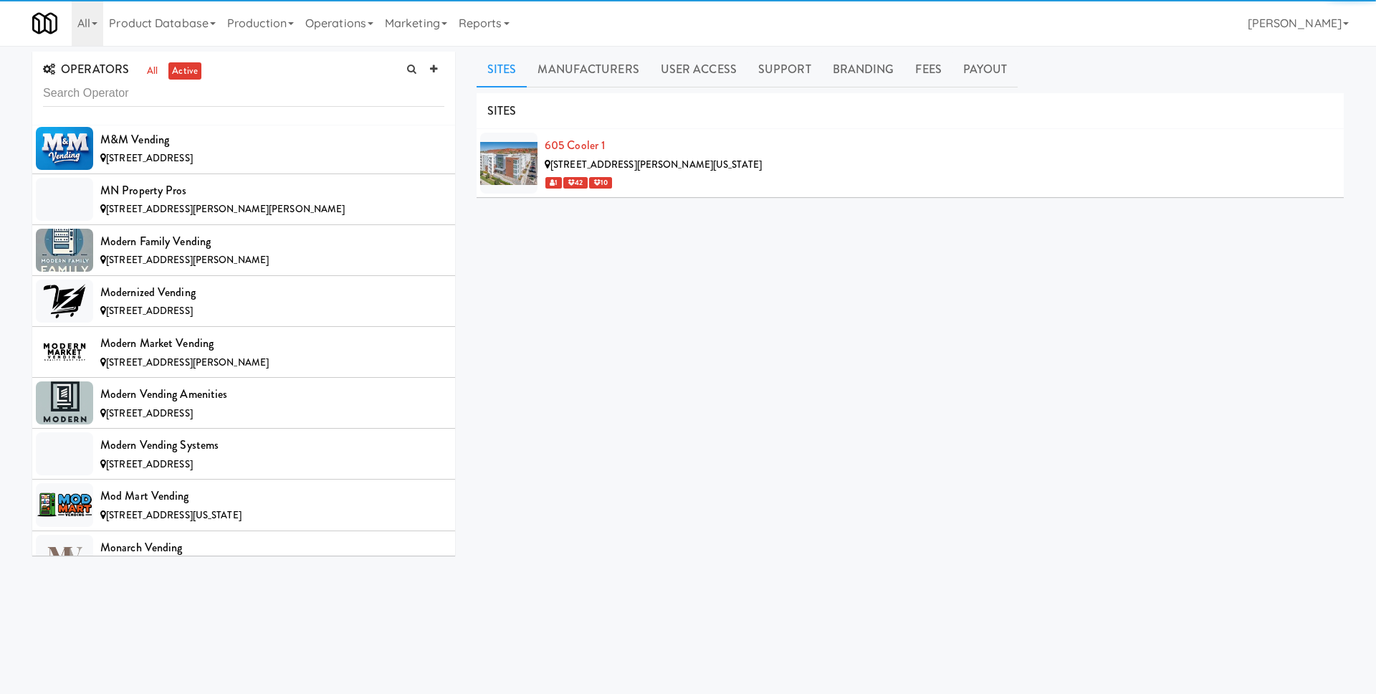
scroll to position [11553, 0]
